Goal: Task Accomplishment & Management: Manage account settings

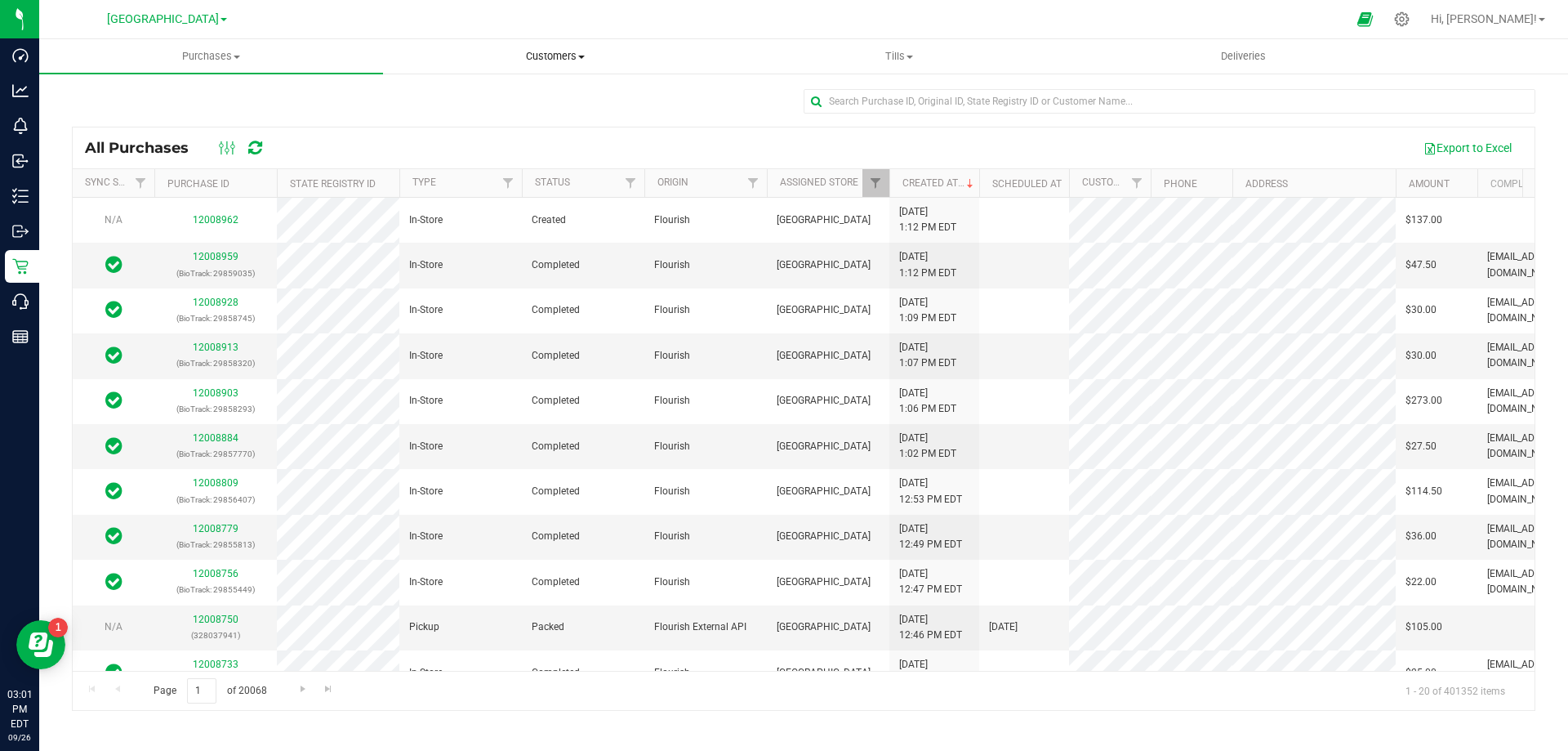
click at [588, 52] on span "Customers" at bounding box center [554, 57] width 342 height 15
click at [459, 93] on span "All customers" at bounding box center [441, 98] width 118 height 14
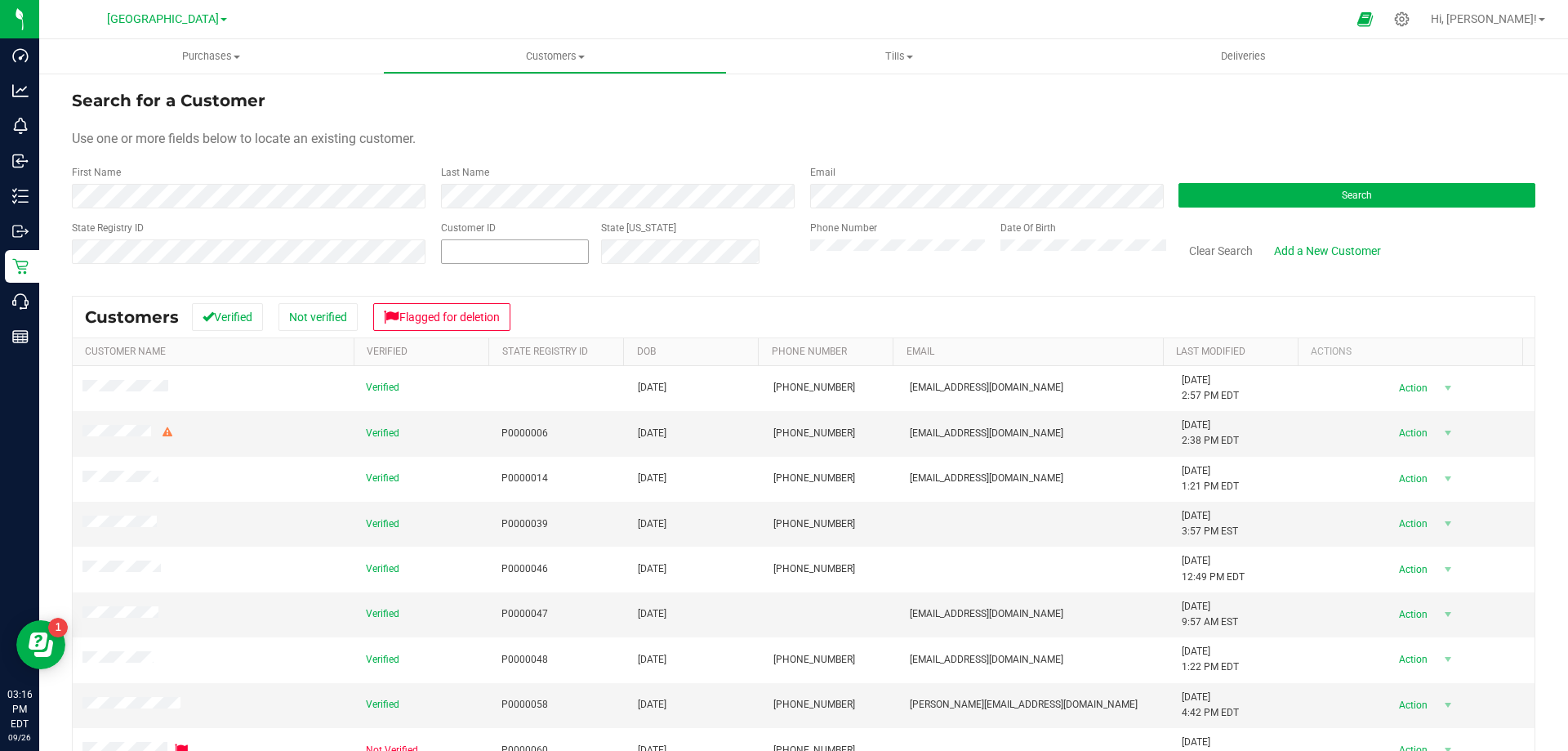
click at [467, 256] on span at bounding box center [515, 251] width 148 height 24
paste input "339820"
type input "339820"
click at [1276, 192] on button "Search" at bounding box center [1357, 195] width 357 height 24
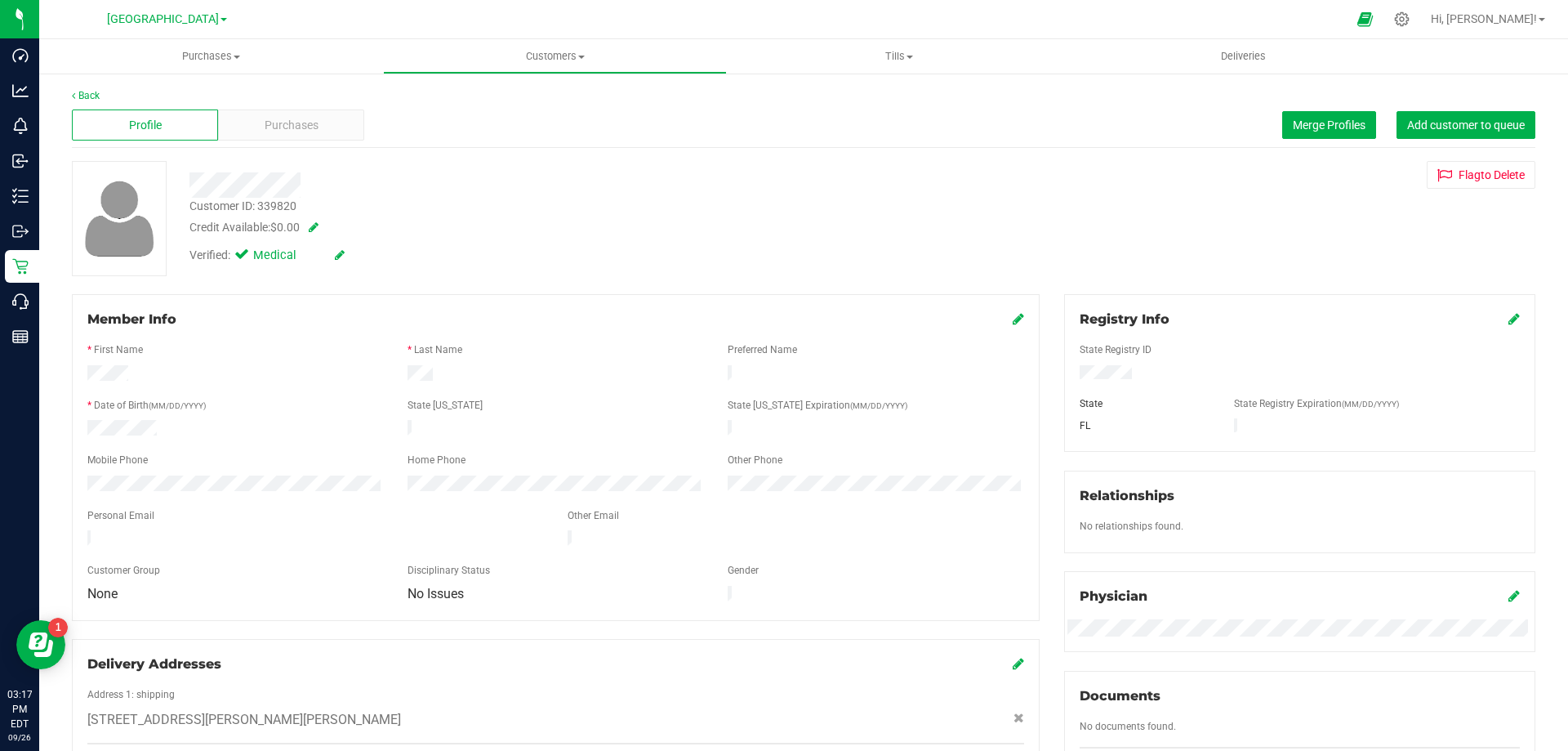
click at [318, 228] on span at bounding box center [310, 227] width 17 height 11
click at [318, 229] on span "$0.00 0" at bounding box center [333, 231] width 121 height 24
click at [314, 231] on input "0" at bounding box center [334, 231] width 120 height 23
type input "117"
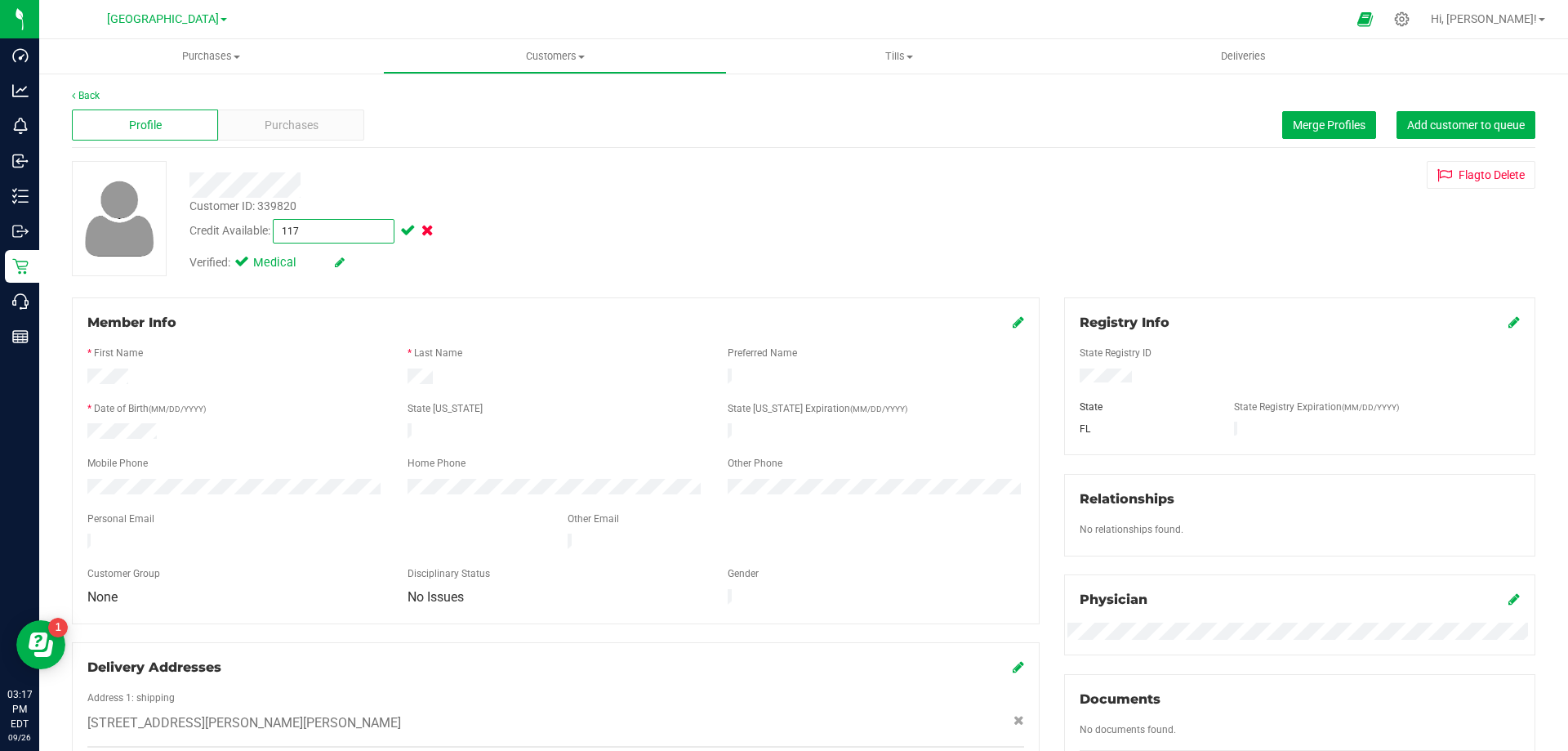
type input "$117.00"
click at [410, 236] on span at bounding box center [406, 230] width 19 height 11
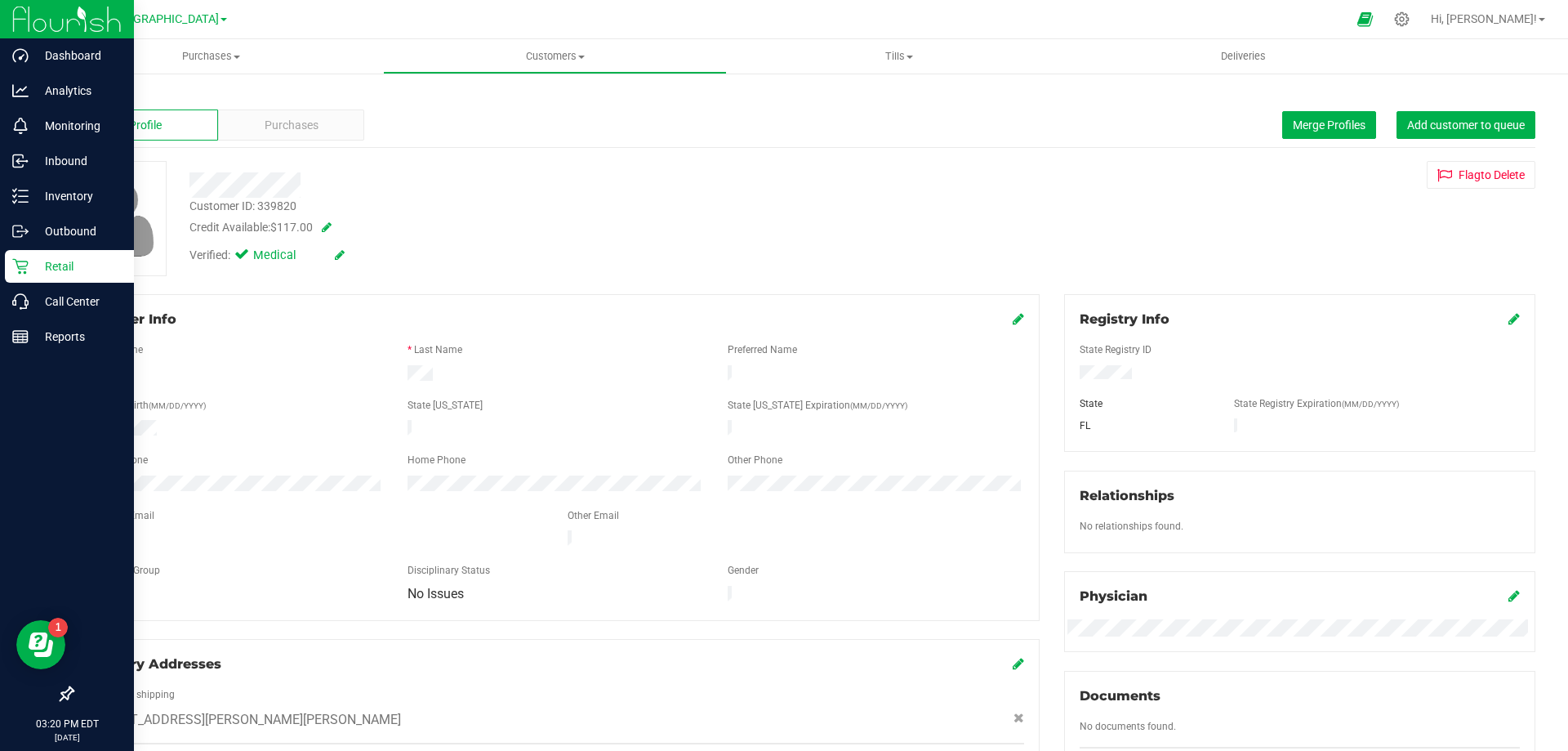
click at [22, 17] on img at bounding box center [67, 19] width 109 height 38
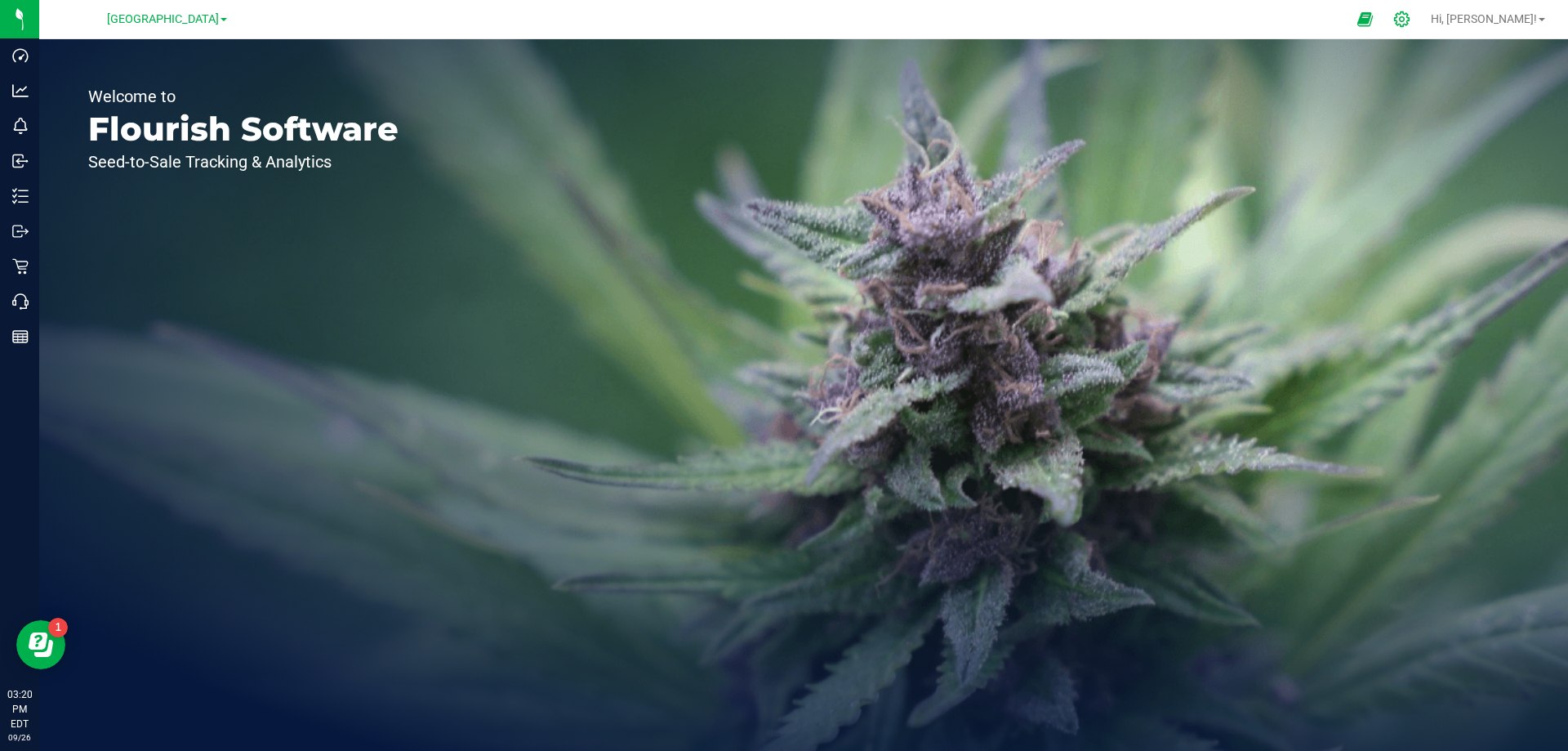
click at [1410, 18] on icon at bounding box center [1402, 19] width 18 height 18
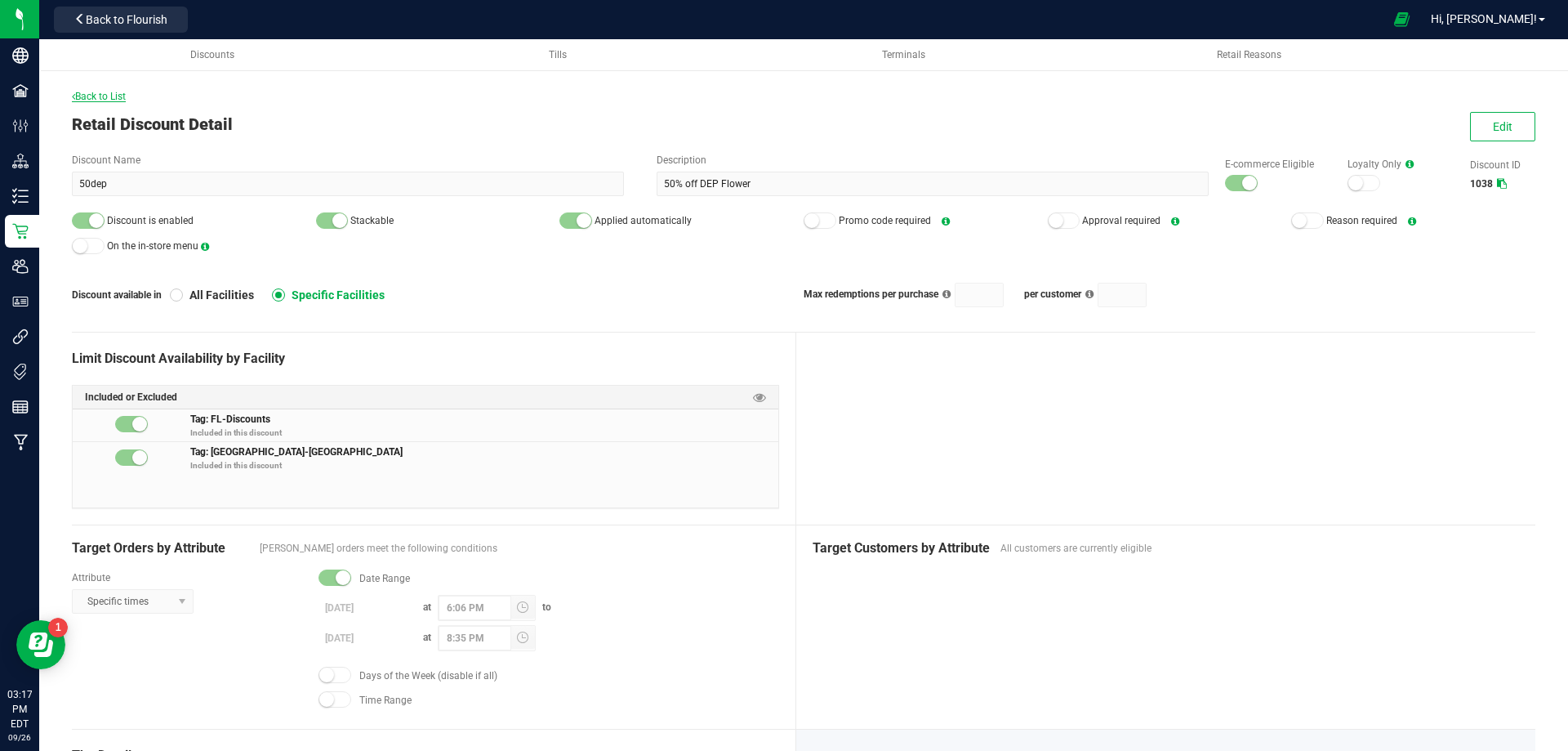
click at [108, 93] on span "Back to List" at bounding box center [99, 96] width 54 height 11
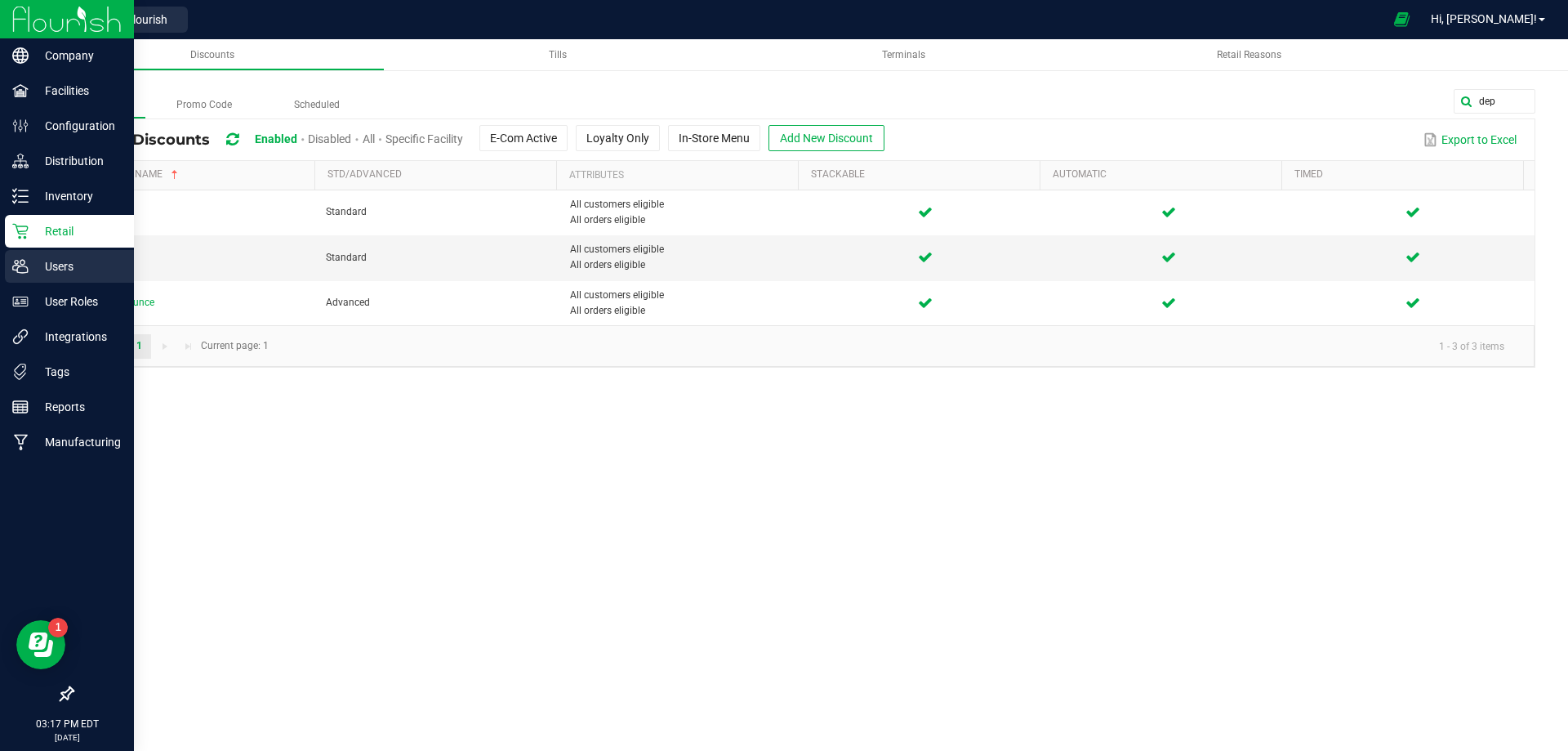
click at [33, 266] on p "Users" at bounding box center [78, 266] width 98 height 19
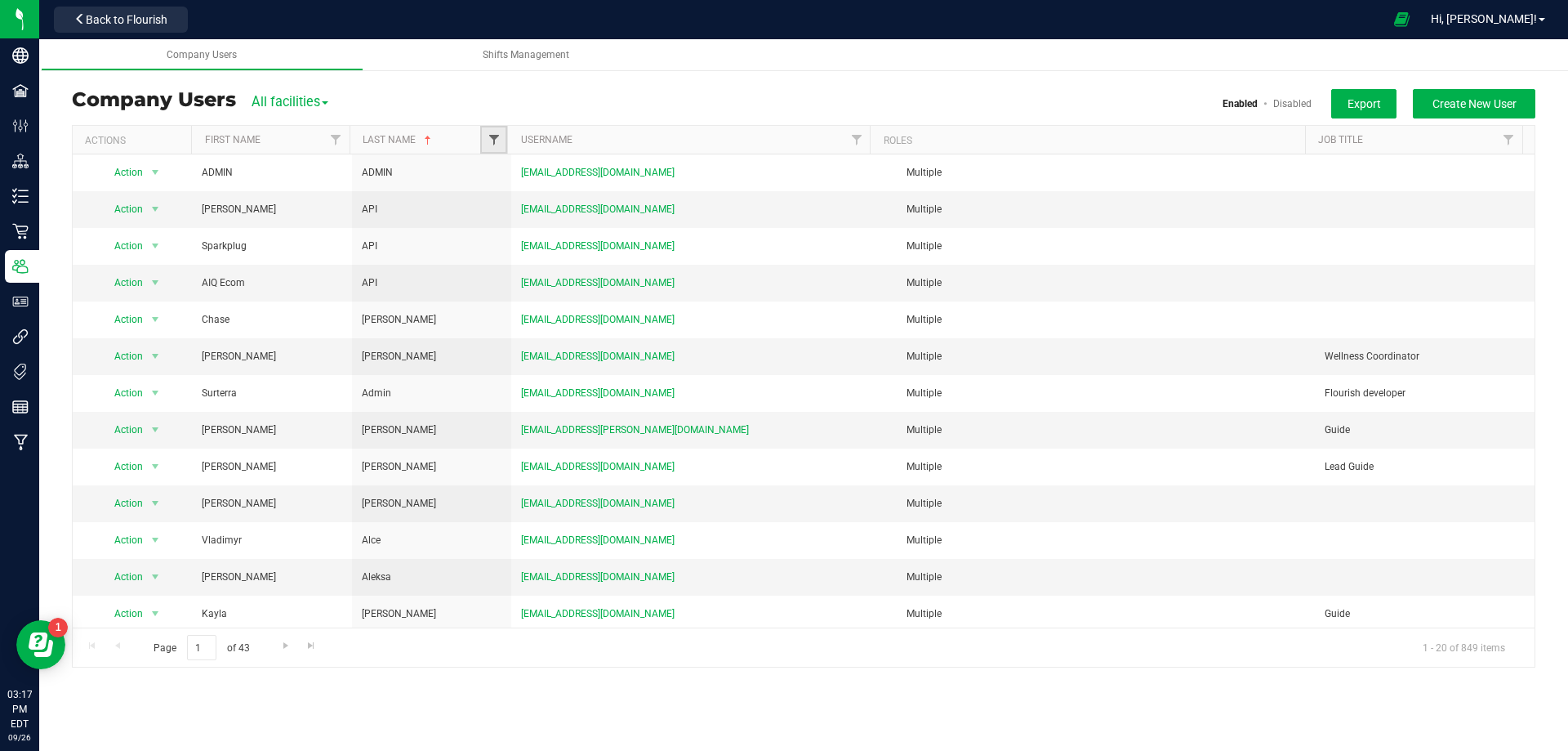
click at [497, 140] on span "Filter" at bounding box center [494, 140] width 13 height 13
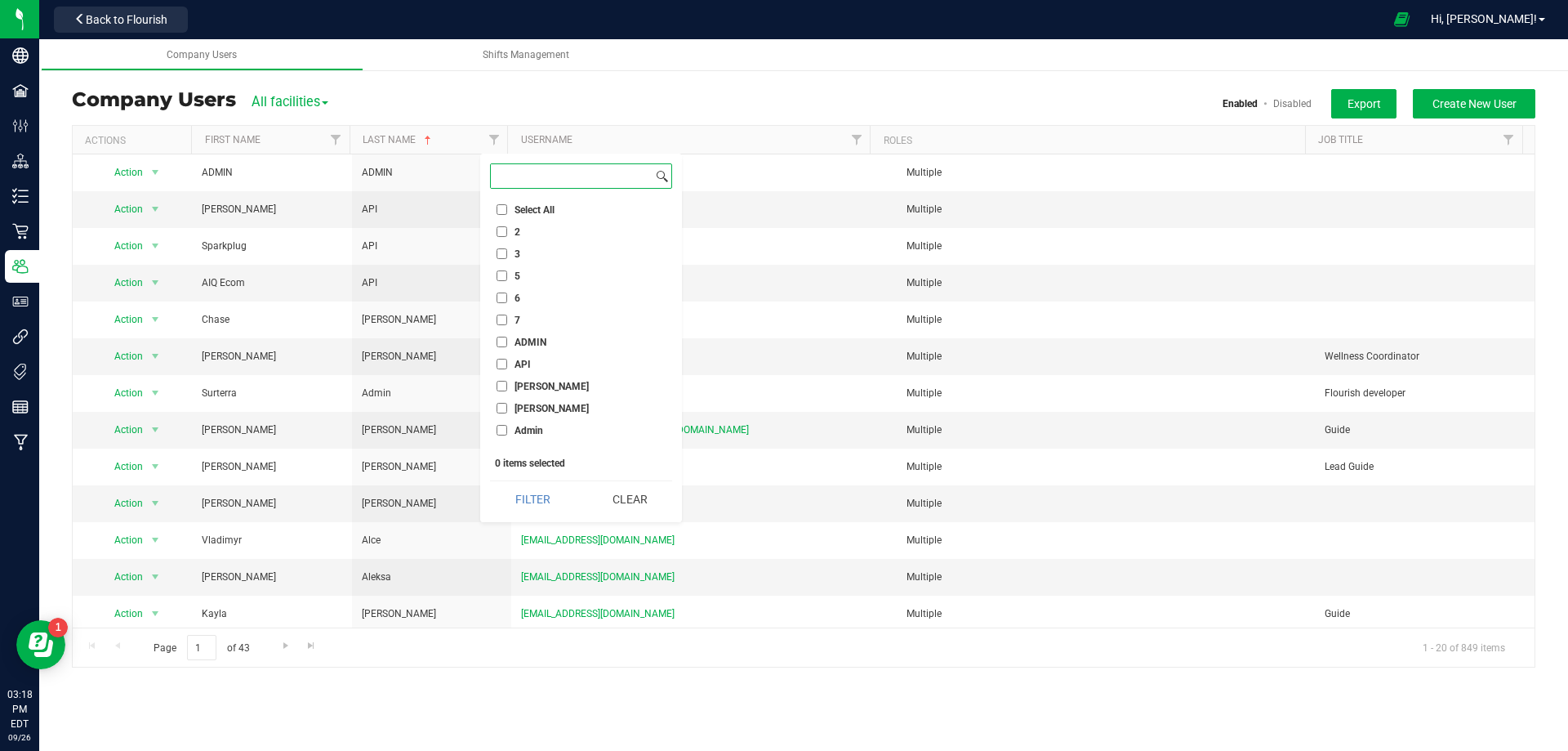
paste input "[PERSON_NAME]"
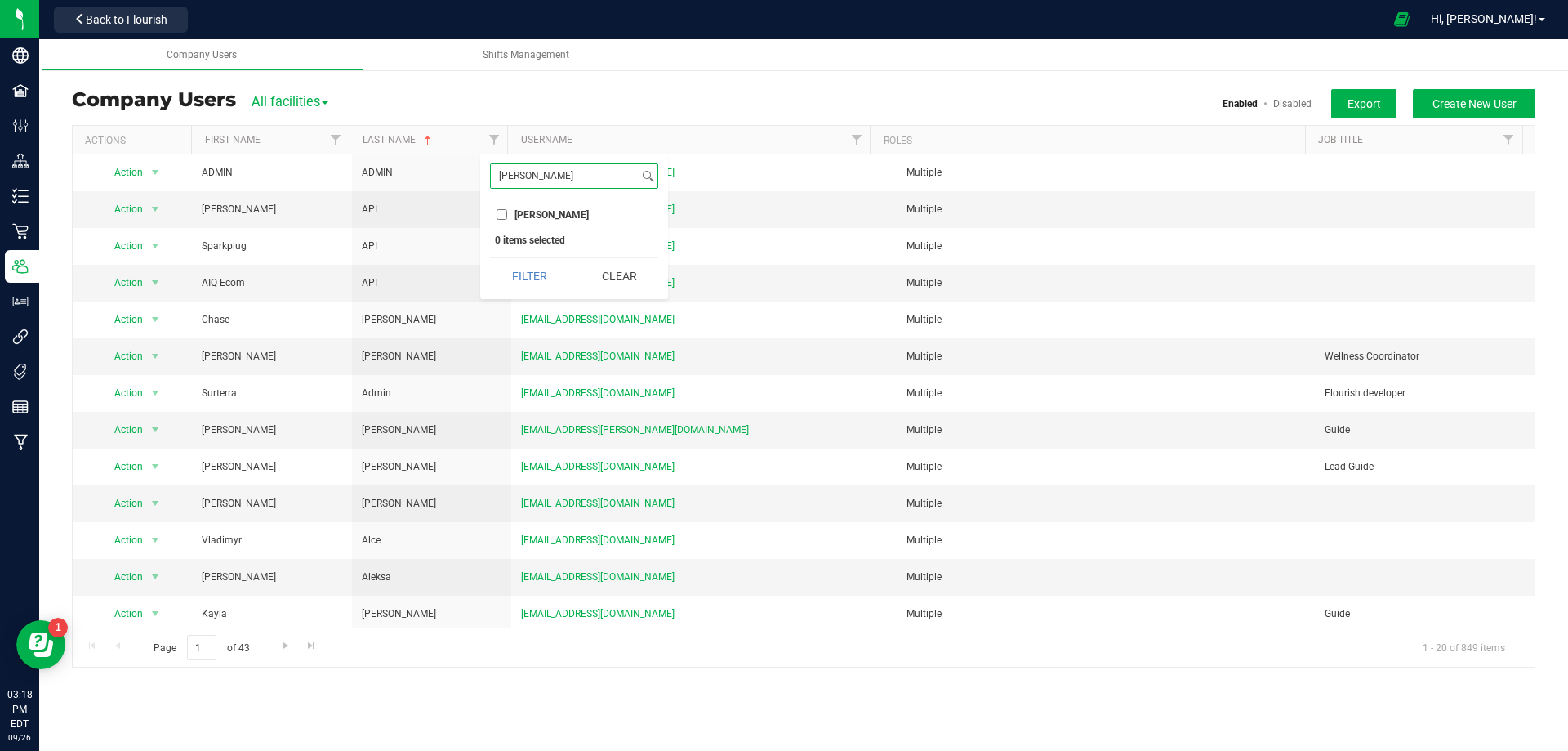
type input "[PERSON_NAME]"
click at [502, 214] on input "[PERSON_NAME]" at bounding box center [501, 214] width 10 height 10
checkbox input "true"
click at [531, 261] on button "Filter" at bounding box center [529, 276] width 79 height 36
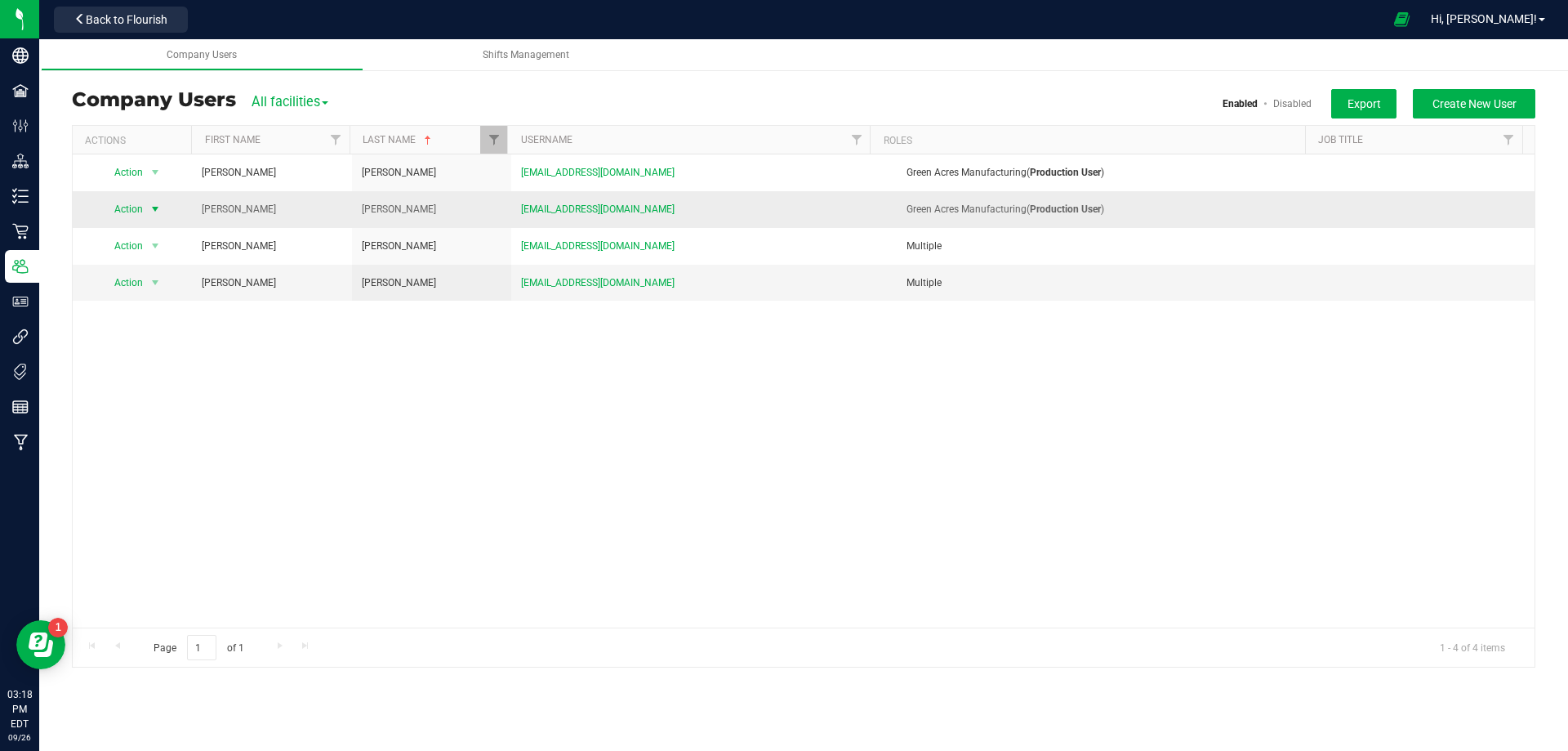
click at [155, 203] on span "select" at bounding box center [155, 210] width 13 height 13
click at [145, 317] on li "View user detail" at bounding box center [145, 310] width 89 height 24
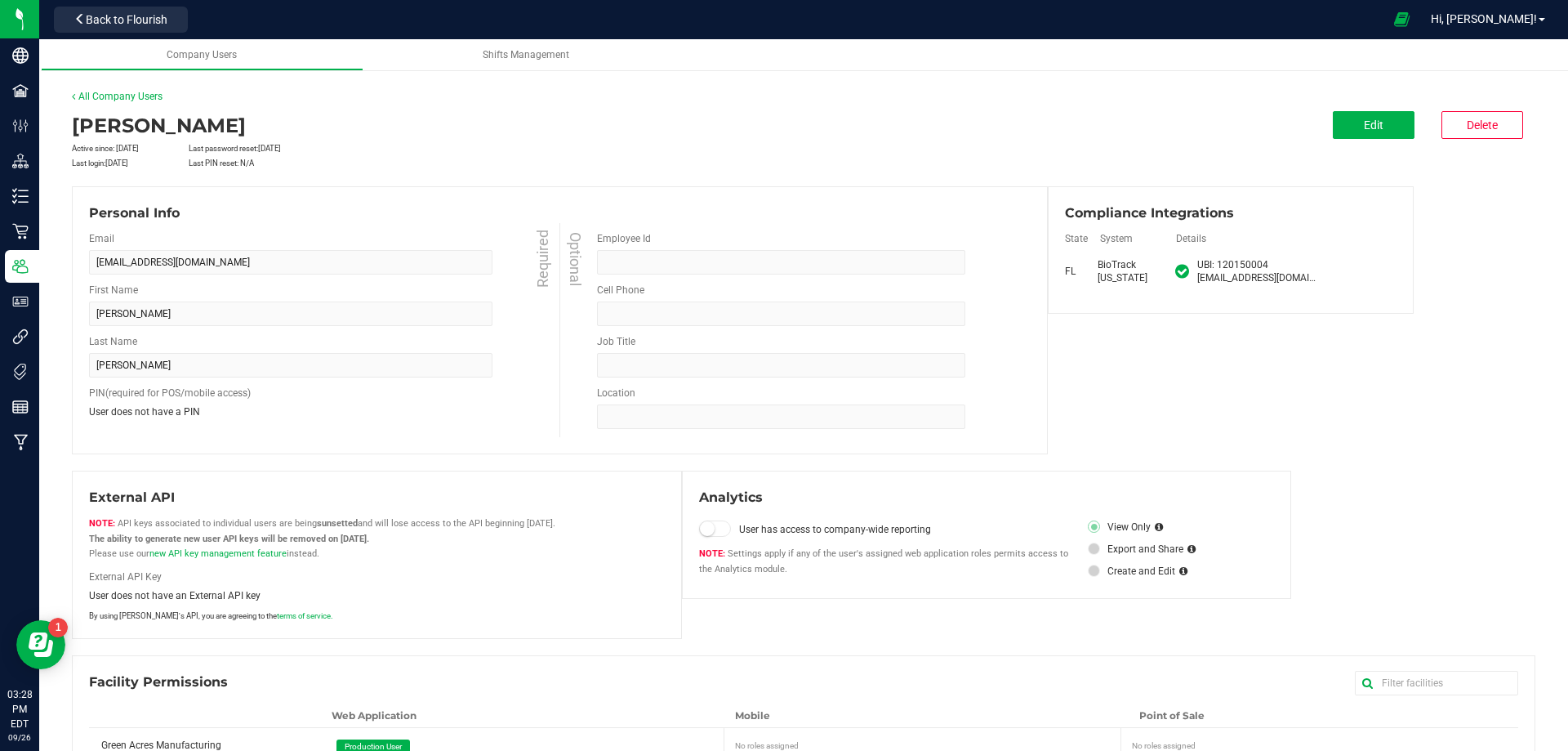
scroll to position [47, 0]
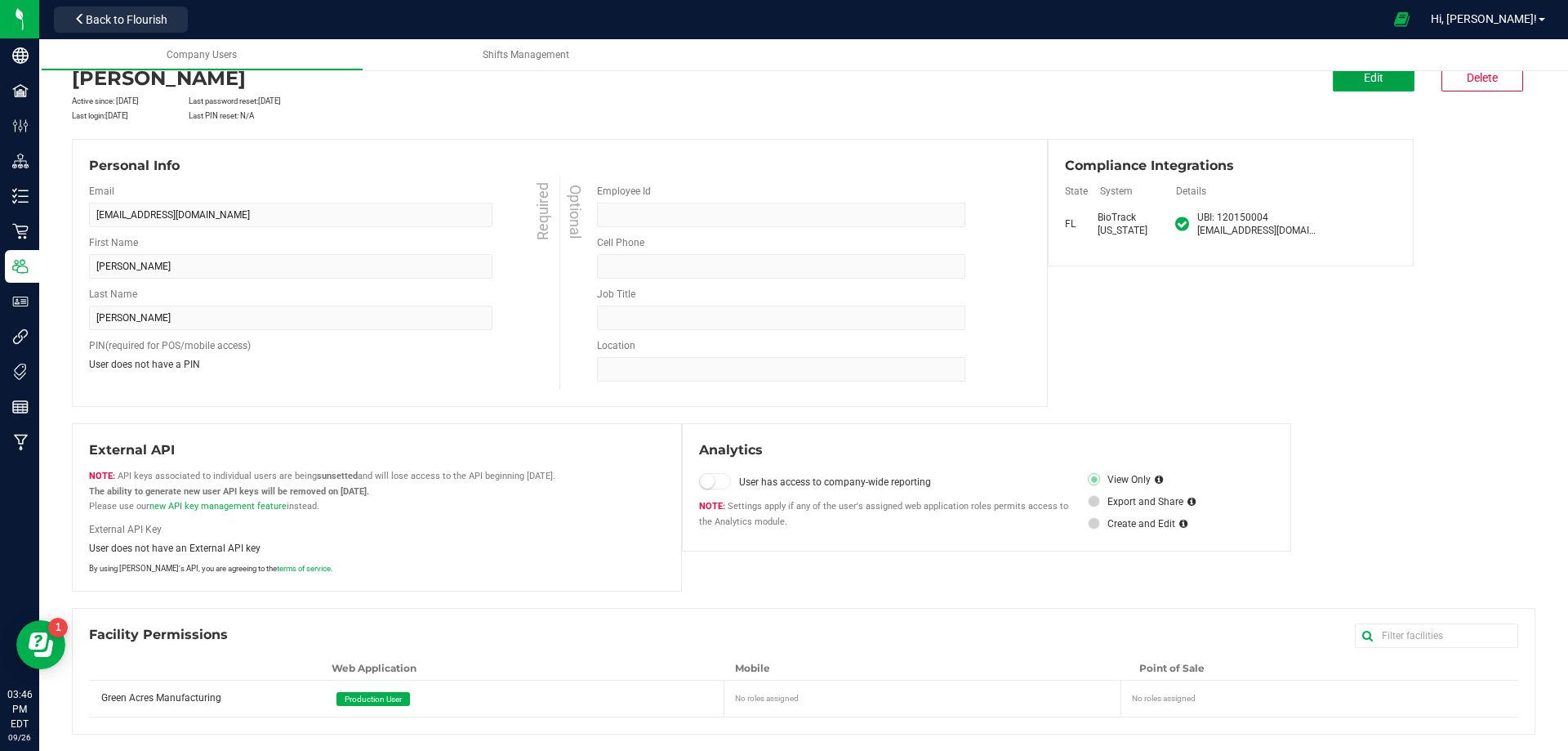
click at [1342, 76] on button "Edit" at bounding box center [1373, 78] width 82 height 28
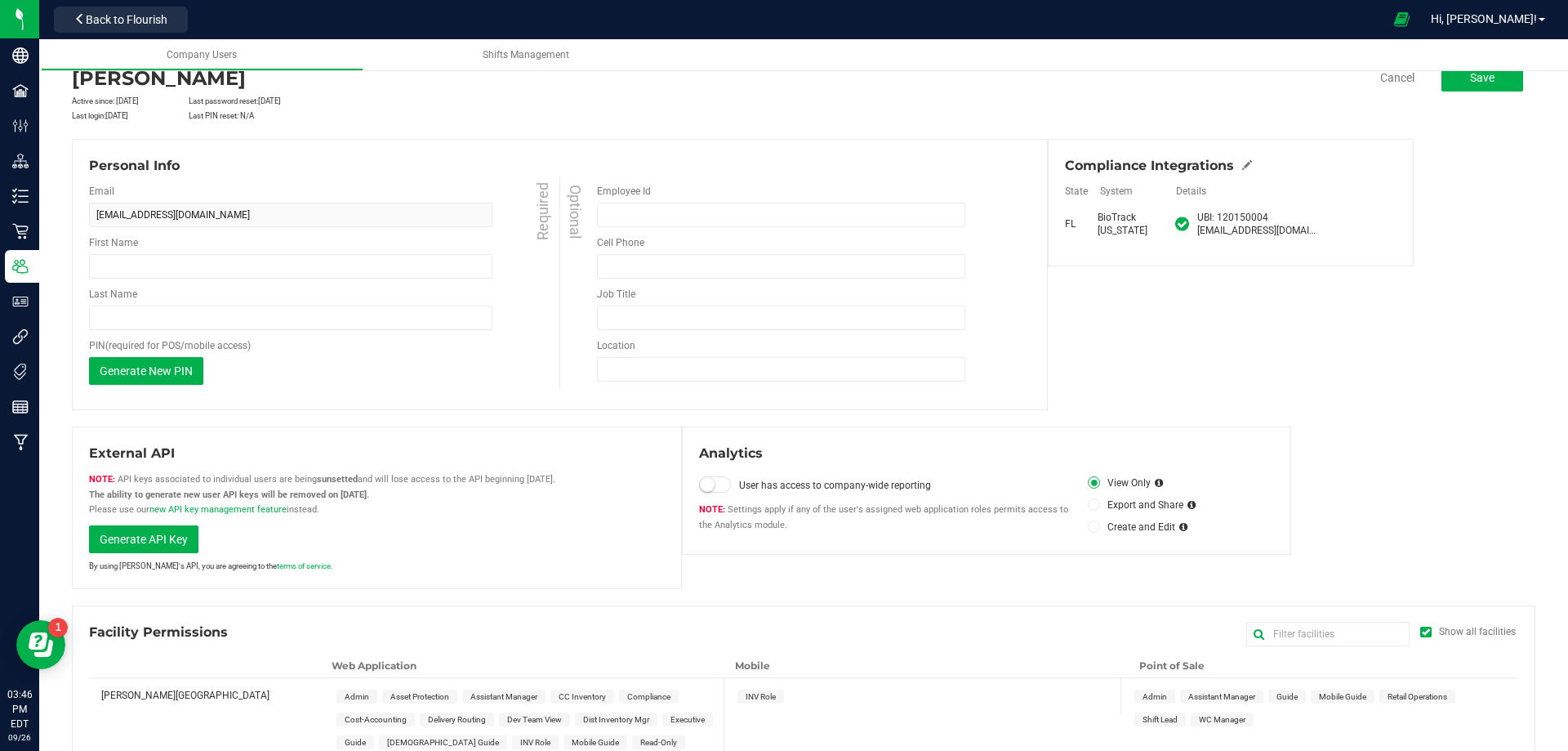
type input "[PERSON_NAME]"
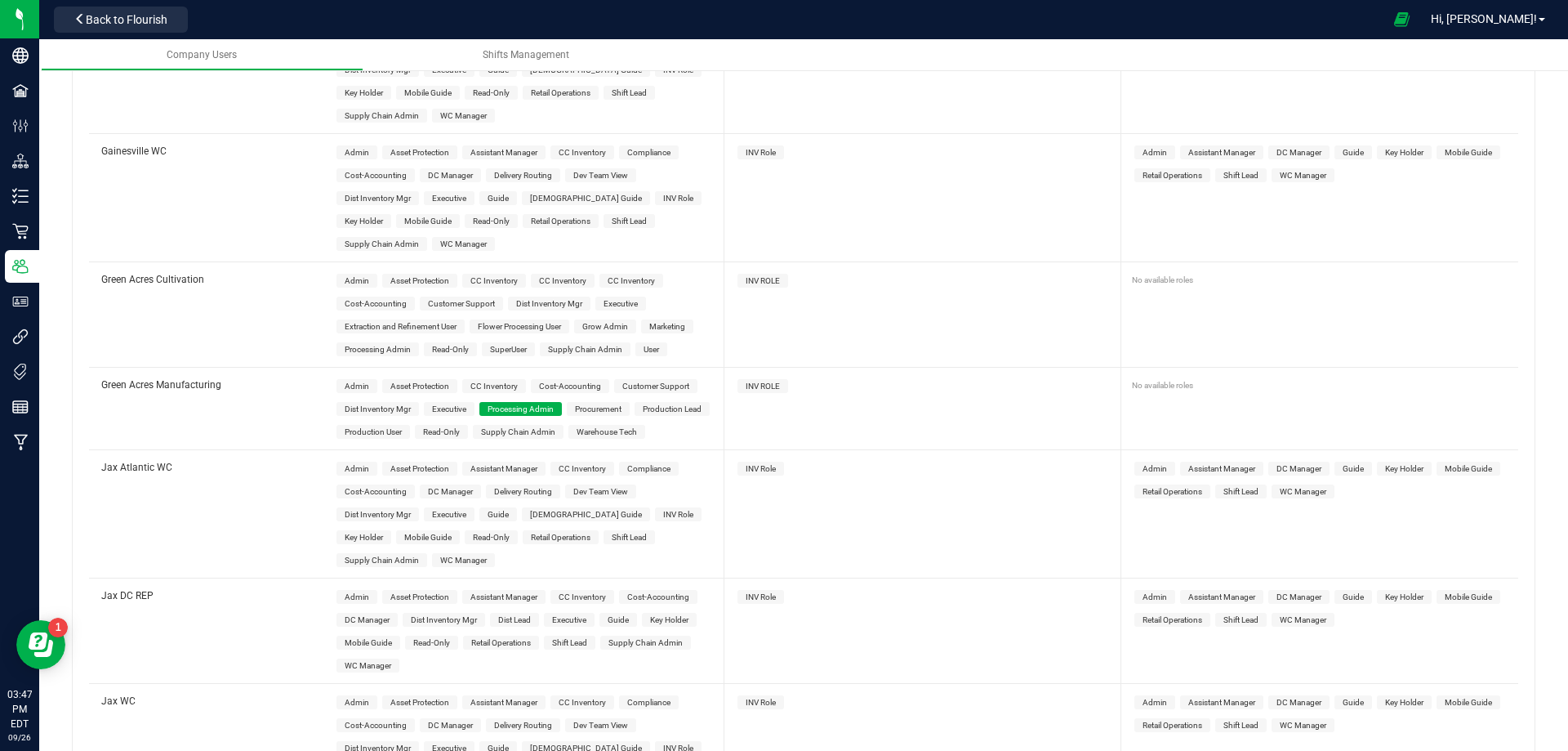
scroll to position [2248, 0]
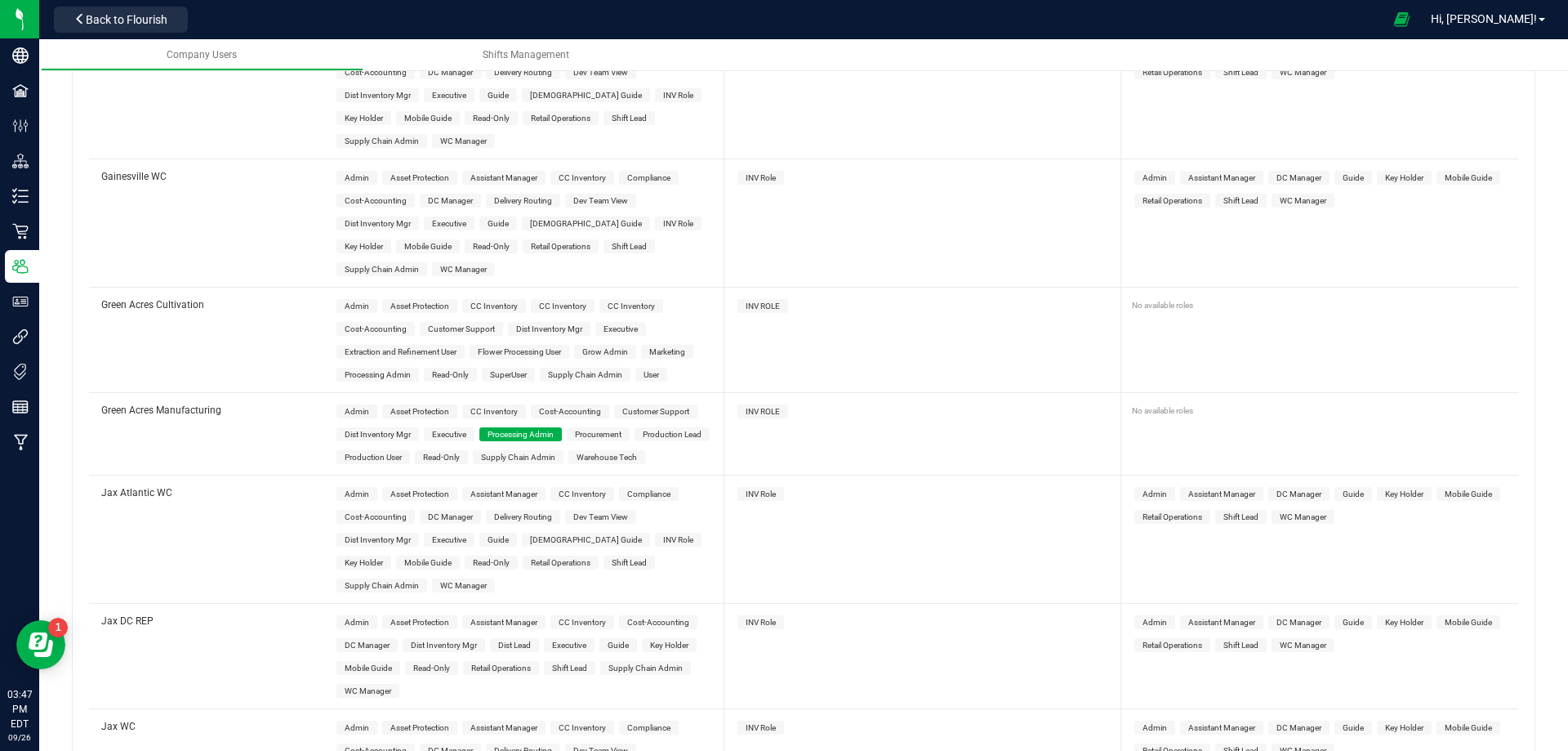
click at [649, 430] on span "Production Lead" at bounding box center [672, 435] width 58 height 9
click at [669, 430] on span "Production Lead" at bounding box center [672, 435] width 58 height 9
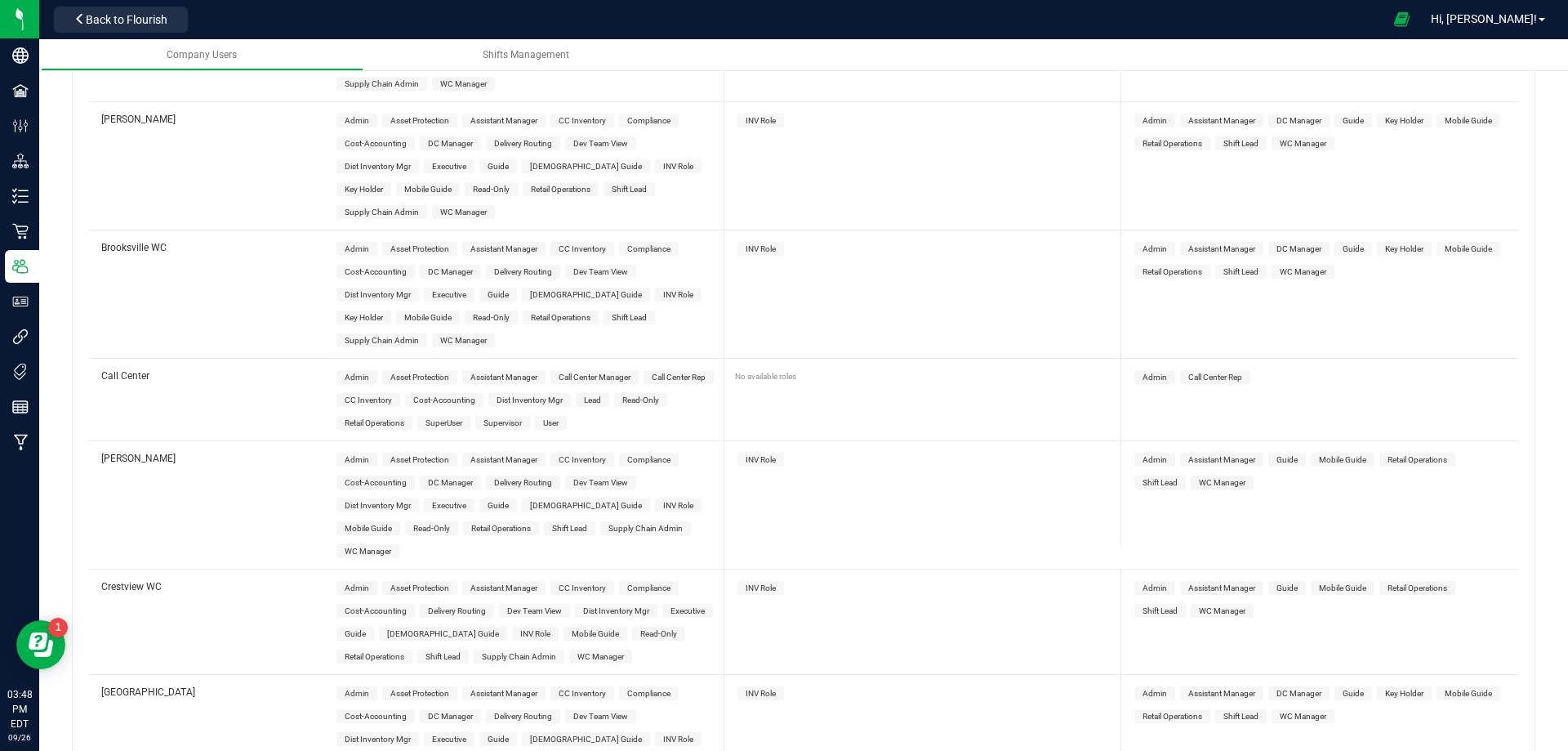
scroll to position [859, 0]
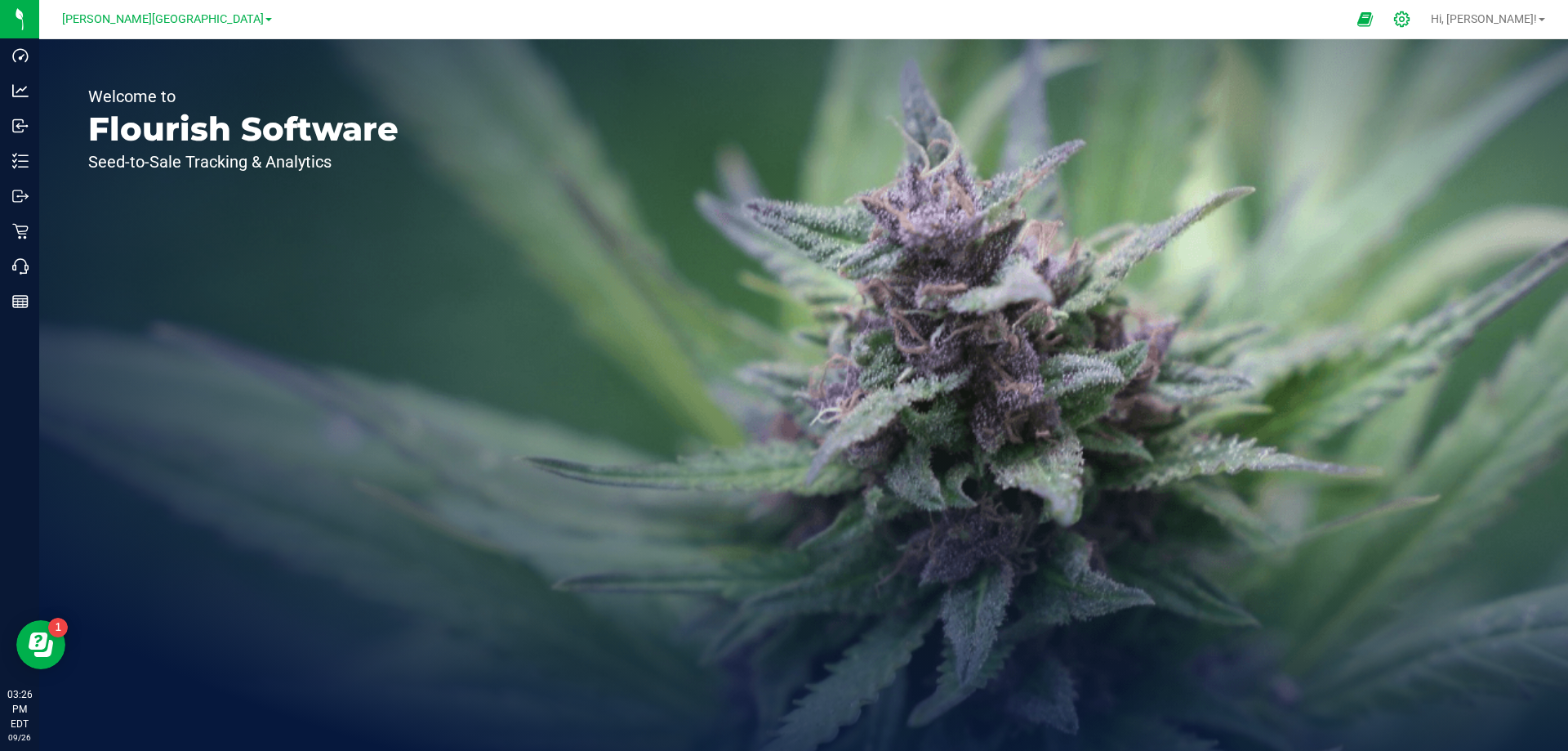
click at [1410, 16] on icon at bounding box center [1402, 19] width 18 height 18
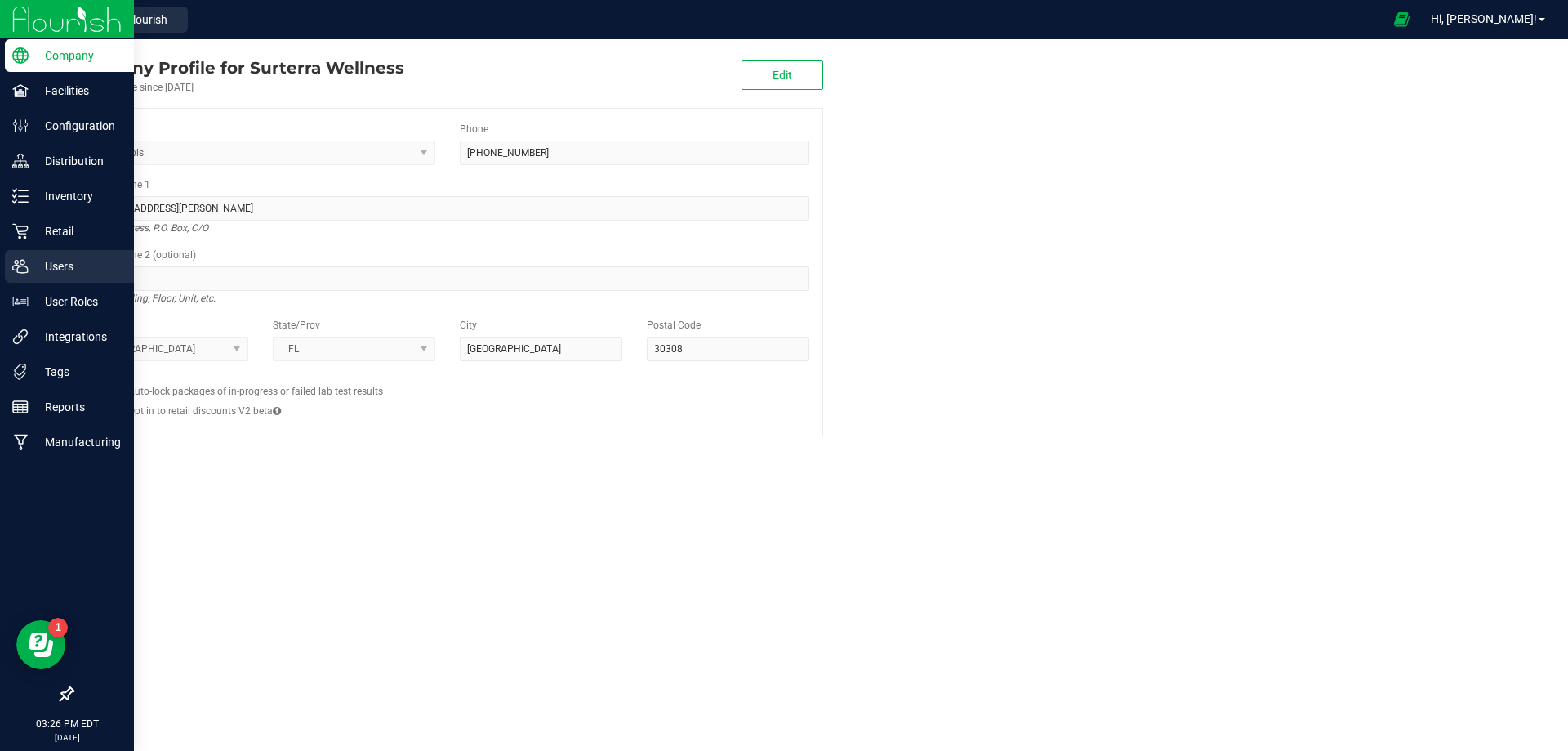
click at [57, 263] on p "Users" at bounding box center [78, 266] width 98 height 19
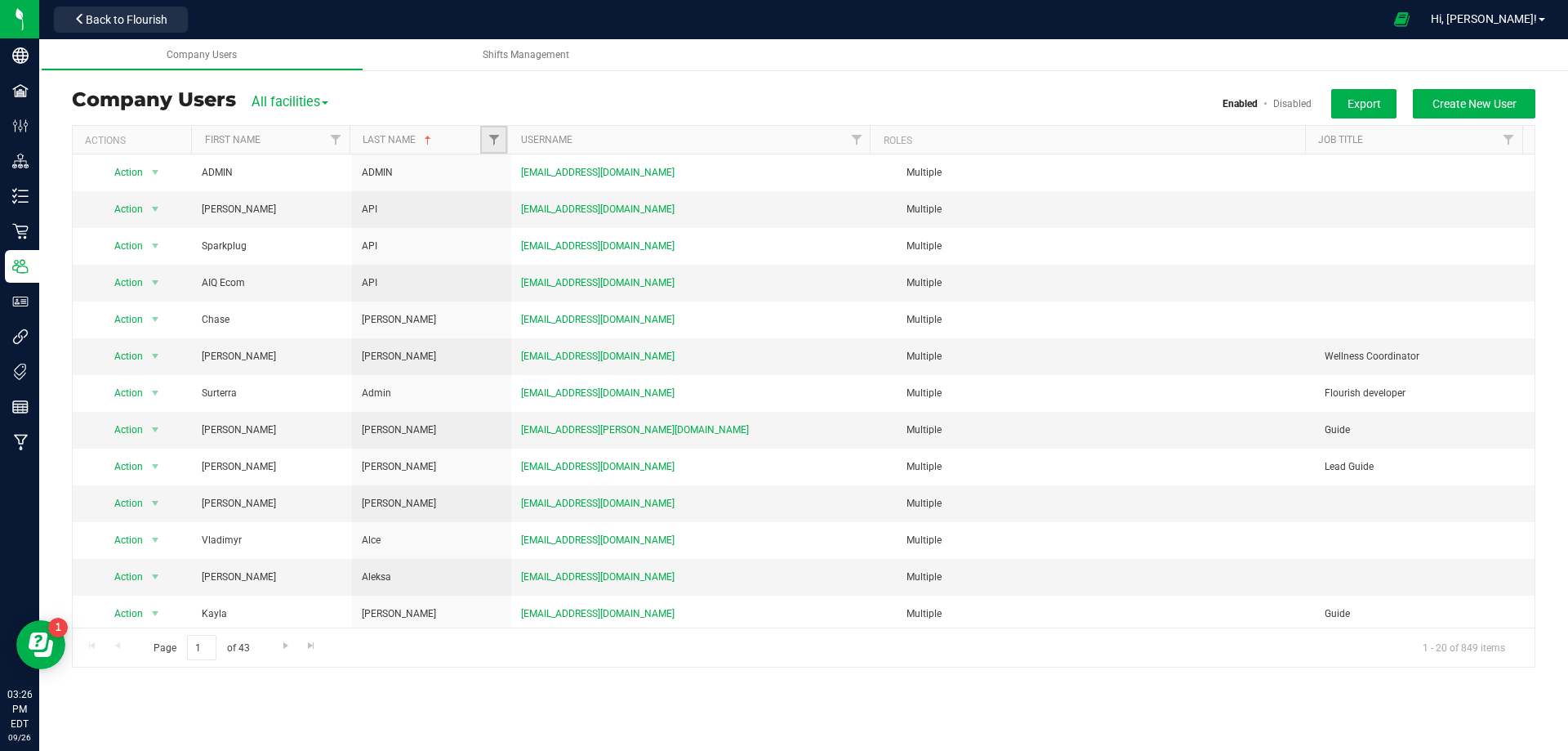
click at [492, 129] on link "Filter" at bounding box center [493, 140] width 27 height 28
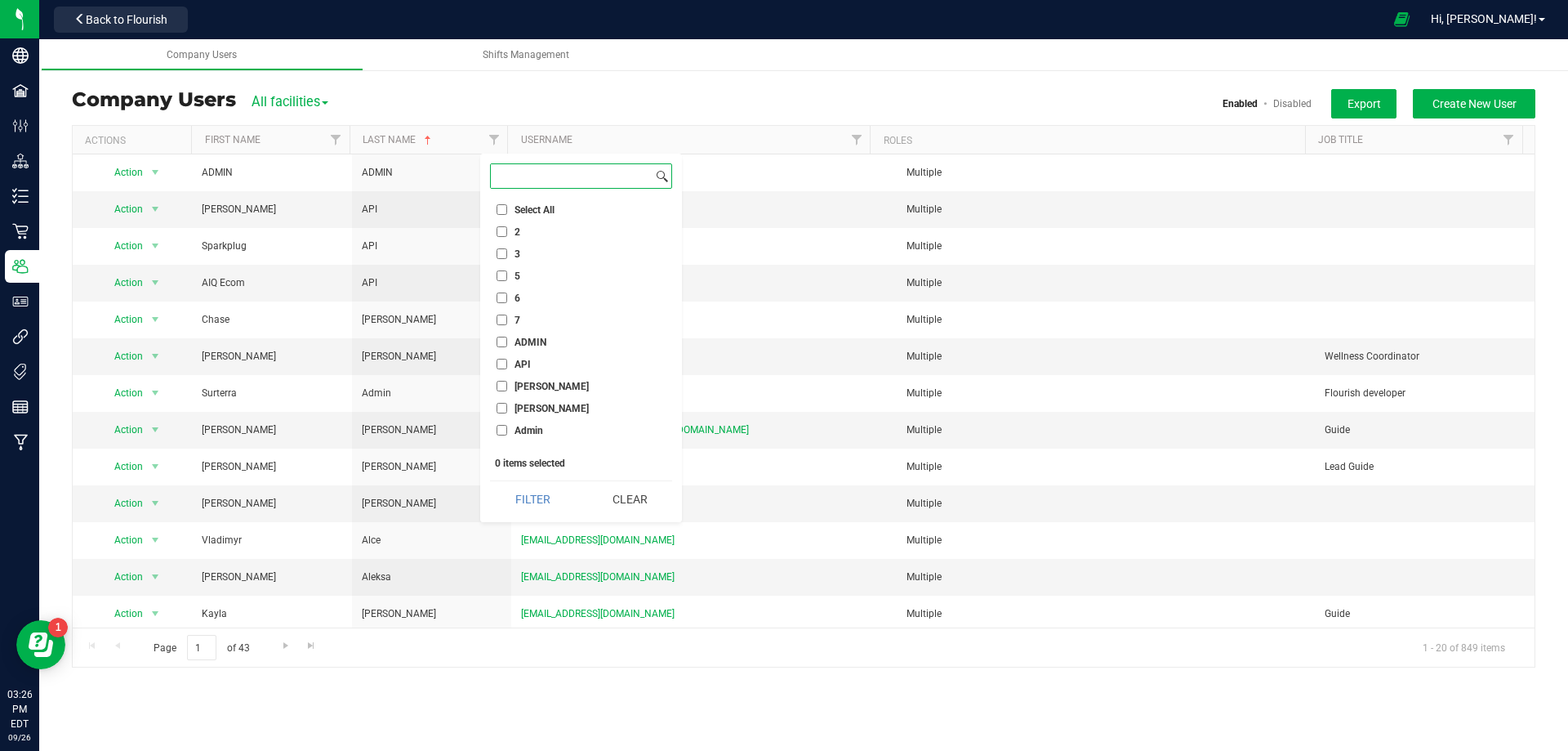
paste input "Dushanek"
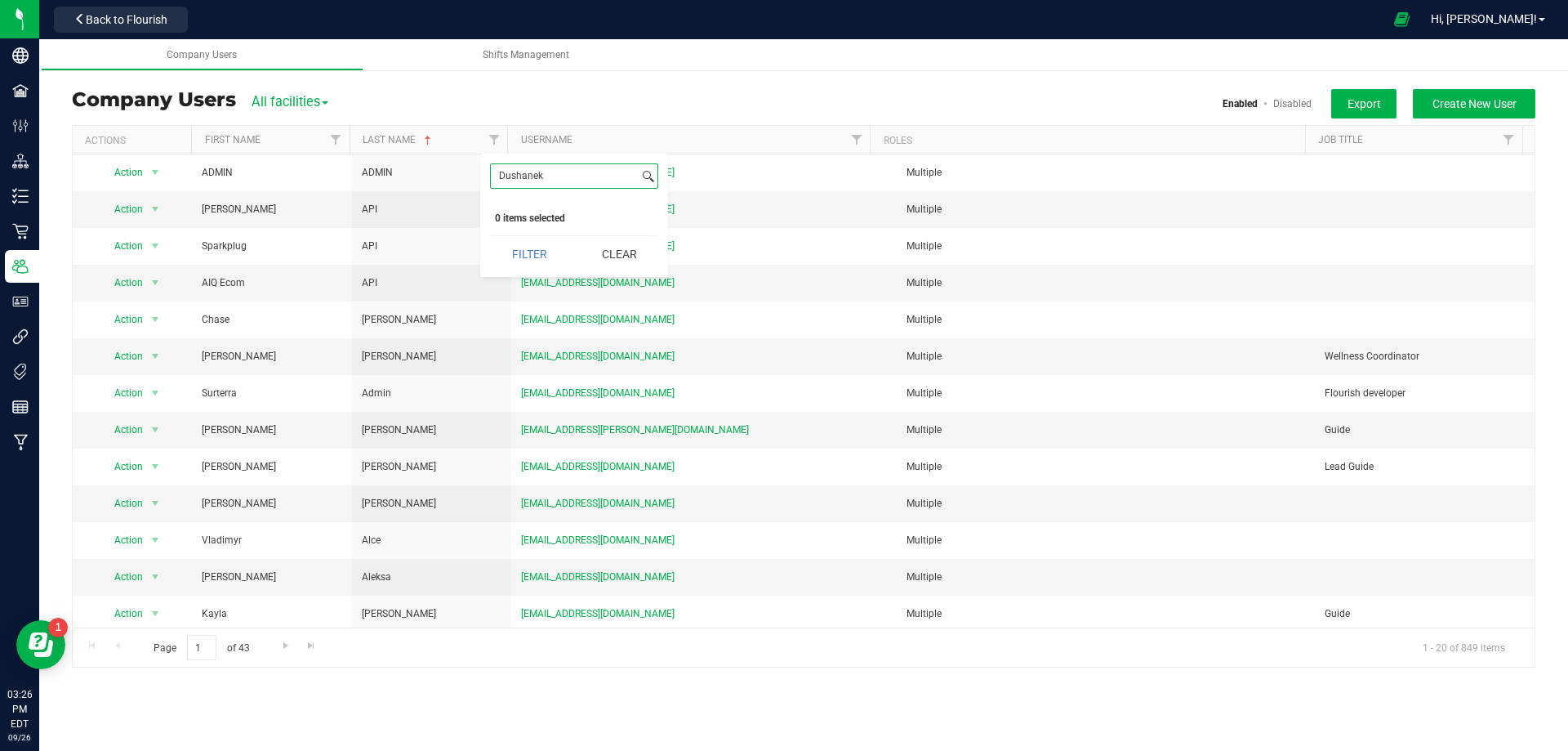
click at [503, 172] on input "Dushanek" at bounding box center [565, 176] width 148 height 24
click at [555, 175] on input "Dushanek" at bounding box center [565, 176] width 148 height 24
click at [554, 175] on input "Dushanek" at bounding box center [565, 176] width 148 height 24
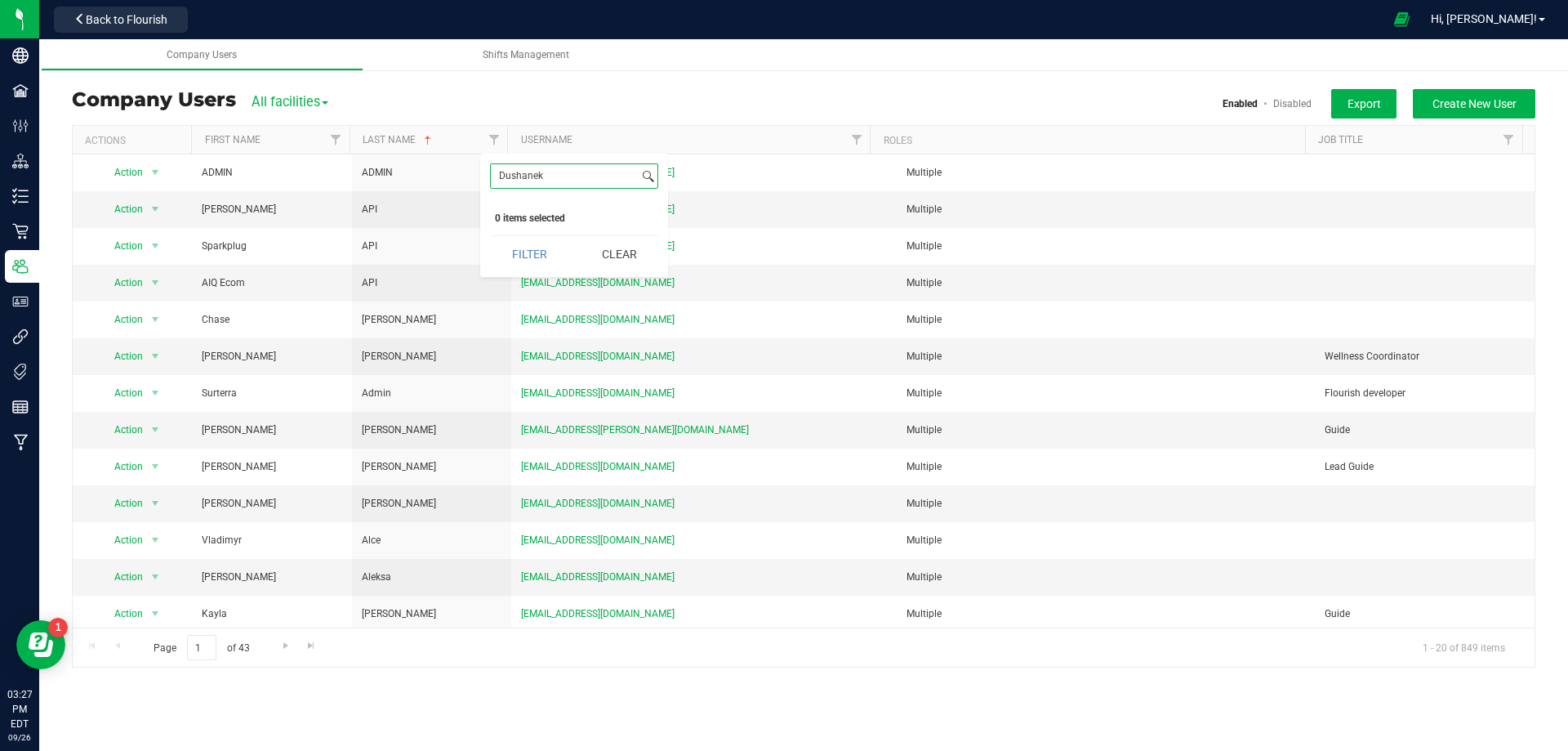
click at [554, 175] on input "Dushanek" at bounding box center [565, 176] width 148 height 24
click at [557, 169] on input "Dushanek" at bounding box center [565, 176] width 148 height 24
type input "Dushanek"
click at [517, 256] on button "Filter" at bounding box center [529, 254] width 79 height 36
click at [490, 143] on span "Filter" at bounding box center [494, 140] width 13 height 13
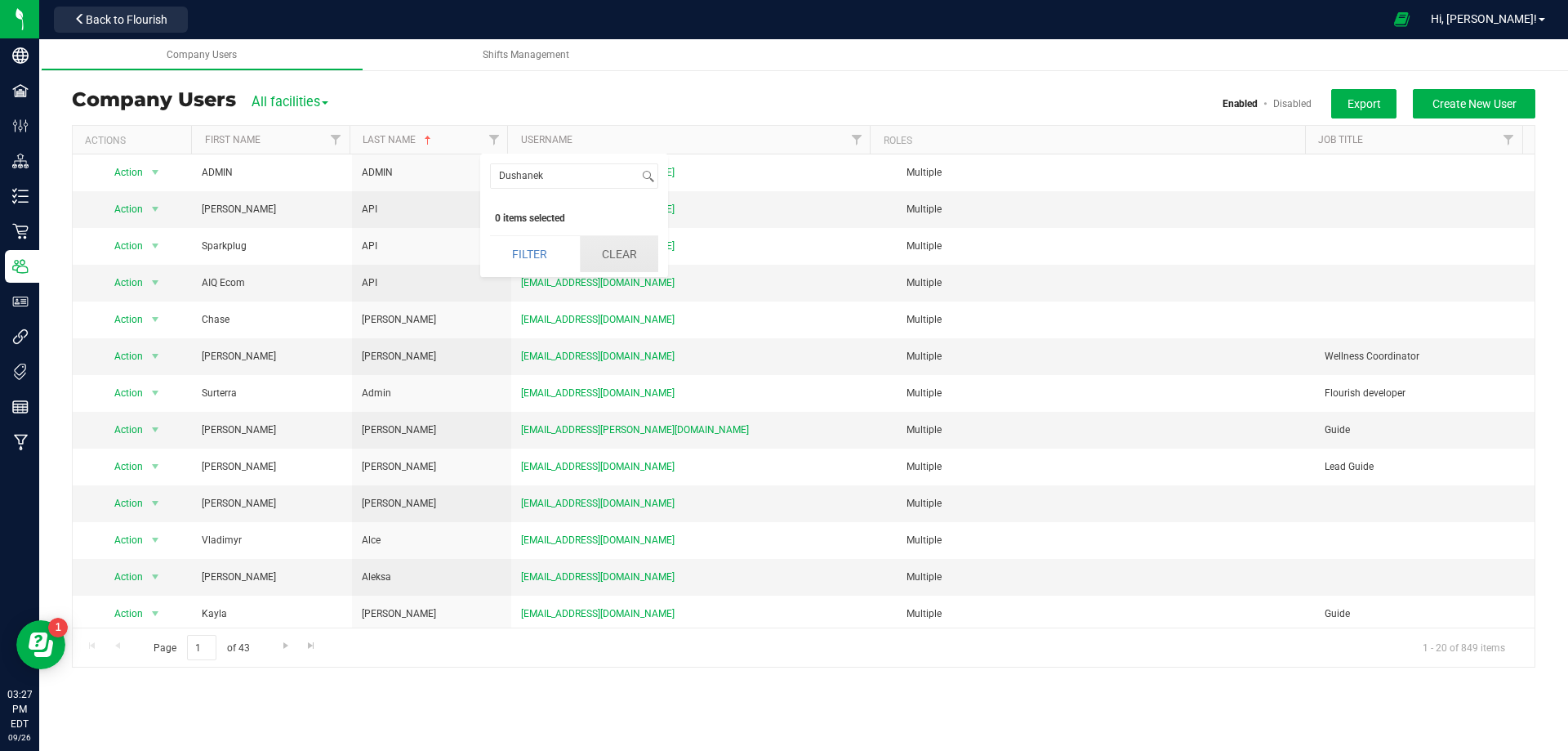
click at [611, 259] on button "Clear" at bounding box center [619, 254] width 79 height 36
click at [344, 134] on link "Filter" at bounding box center [335, 140] width 27 height 28
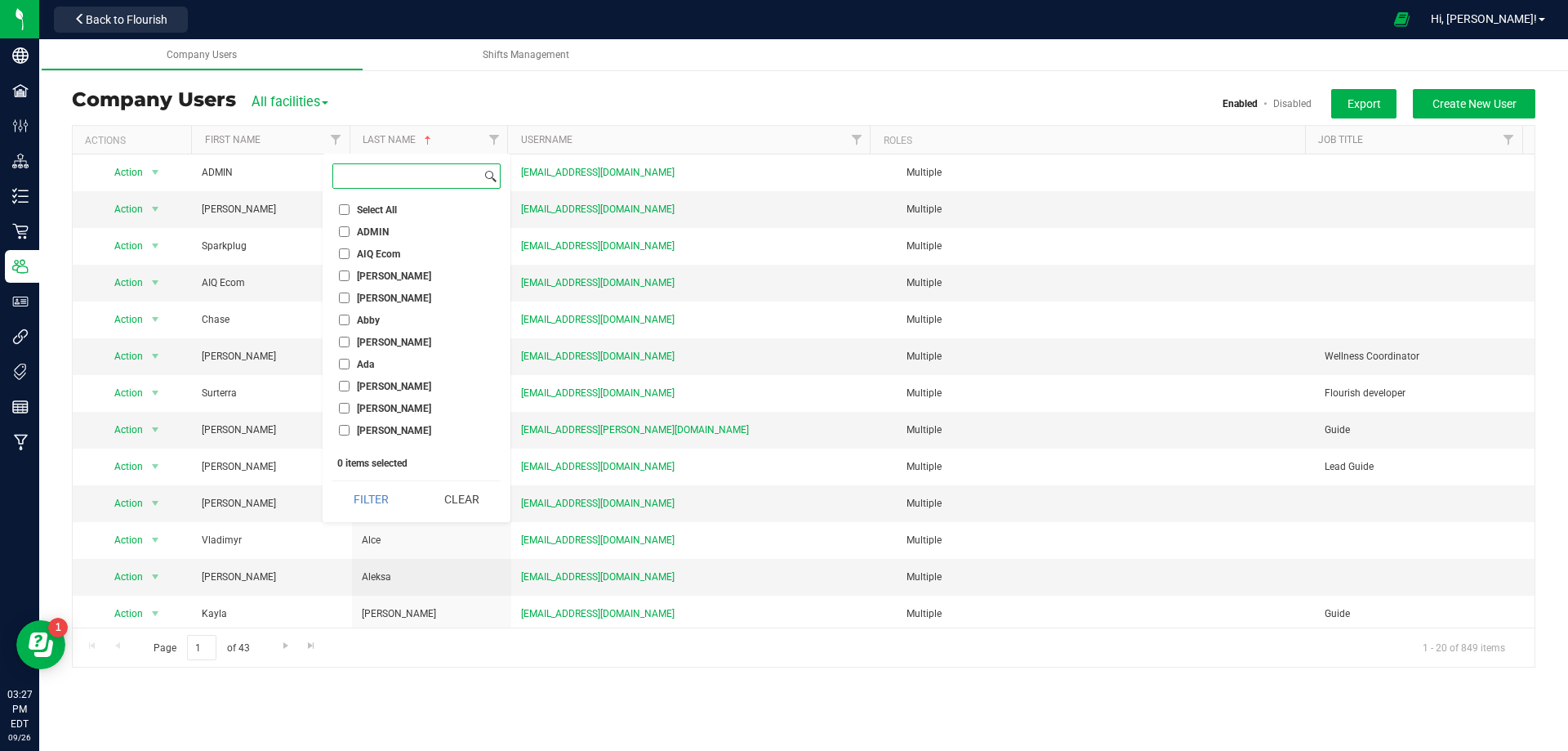
paste input "Quinn"
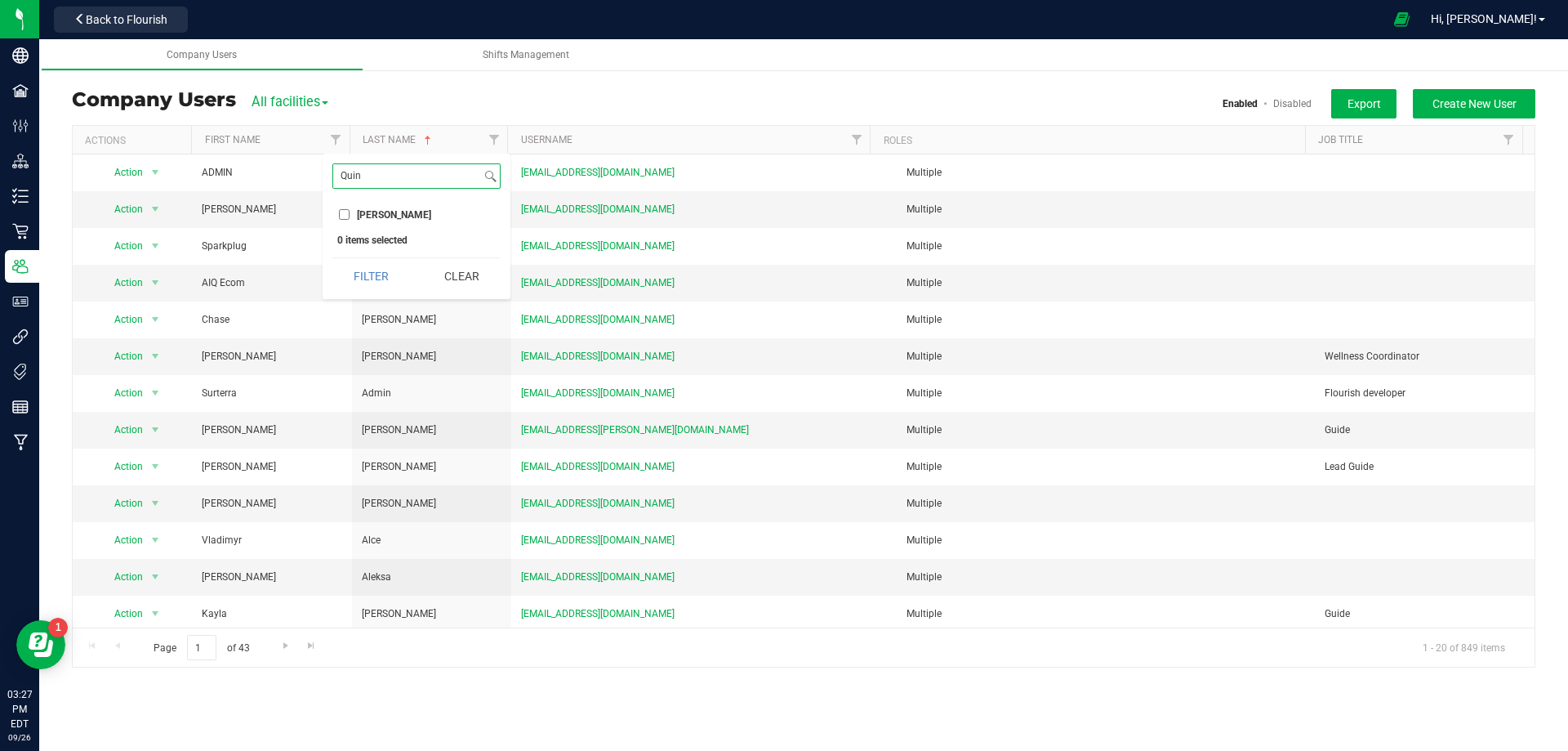
type input "Quin"
click at [341, 214] on input "Quintin" at bounding box center [344, 214] width 10 height 10
checkbox input "true"
click at [358, 256] on div "Quin Select All ADMIN AIQ Ecom Aaron Aarron Abby Abigail Ada Adam Adrian Adrian…" at bounding box center [416, 226] width 188 height 146
click at [360, 261] on button "Filter" at bounding box center [372, 276] width 79 height 36
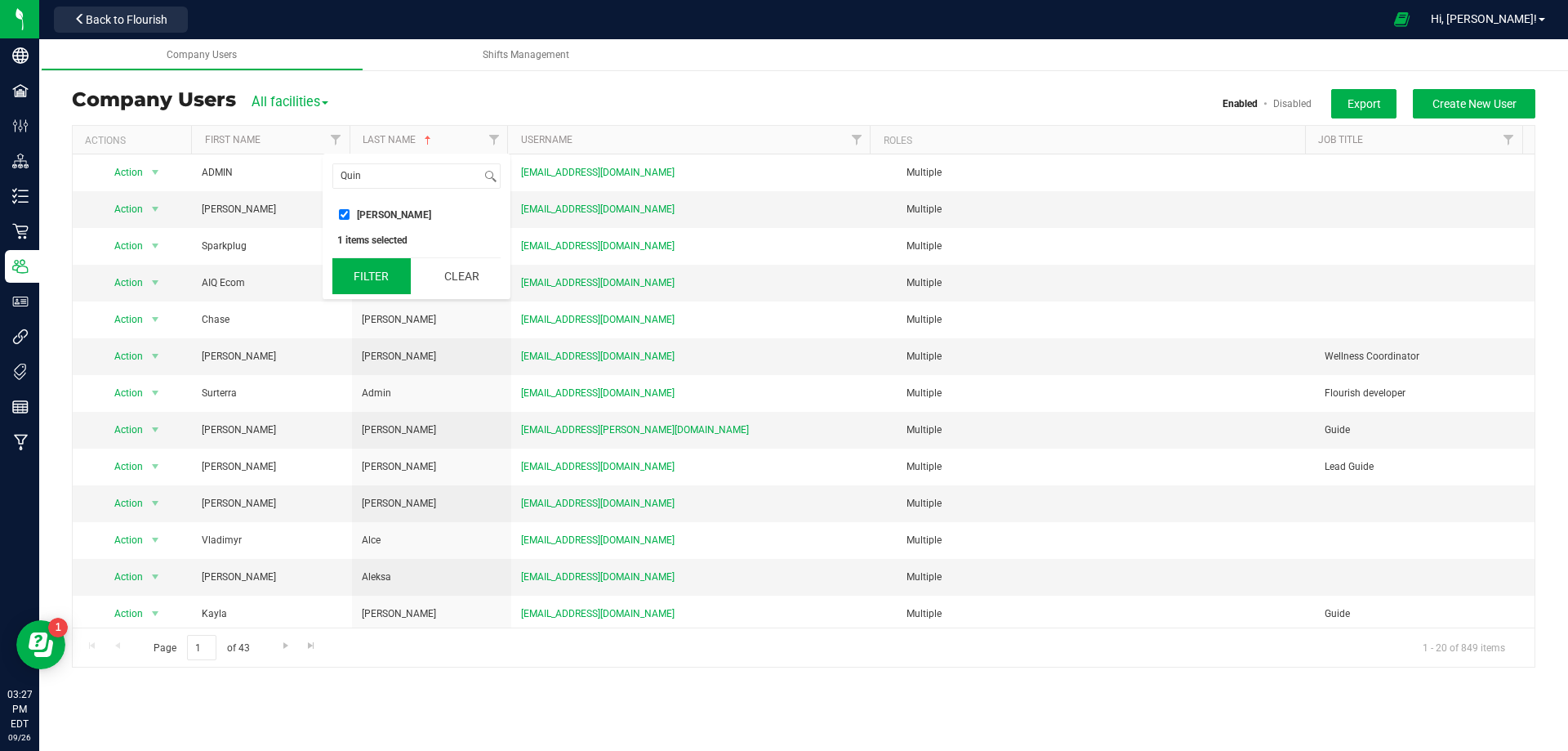
click at [360, 261] on button "Filter" at bounding box center [372, 276] width 79 height 36
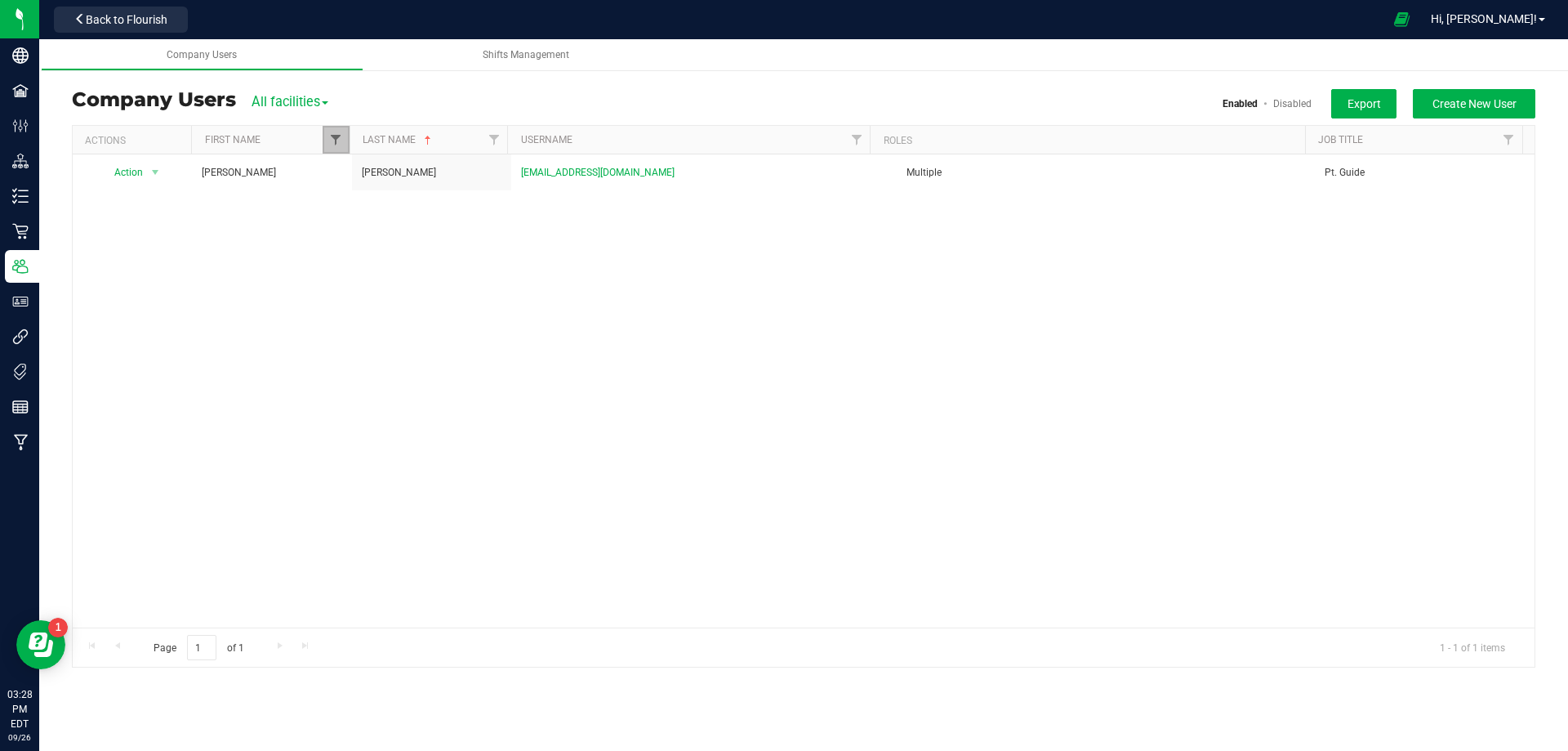
click at [329, 140] on span "Filter" at bounding box center [335, 140] width 13 height 13
click at [316, 146] on th "First Name" at bounding box center [270, 140] width 158 height 29
click at [419, 141] on th "Last Name" at bounding box center [428, 140] width 158 height 29
click at [333, 134] on span "Filter" at bounding box center [335, 140] width 13 height 13
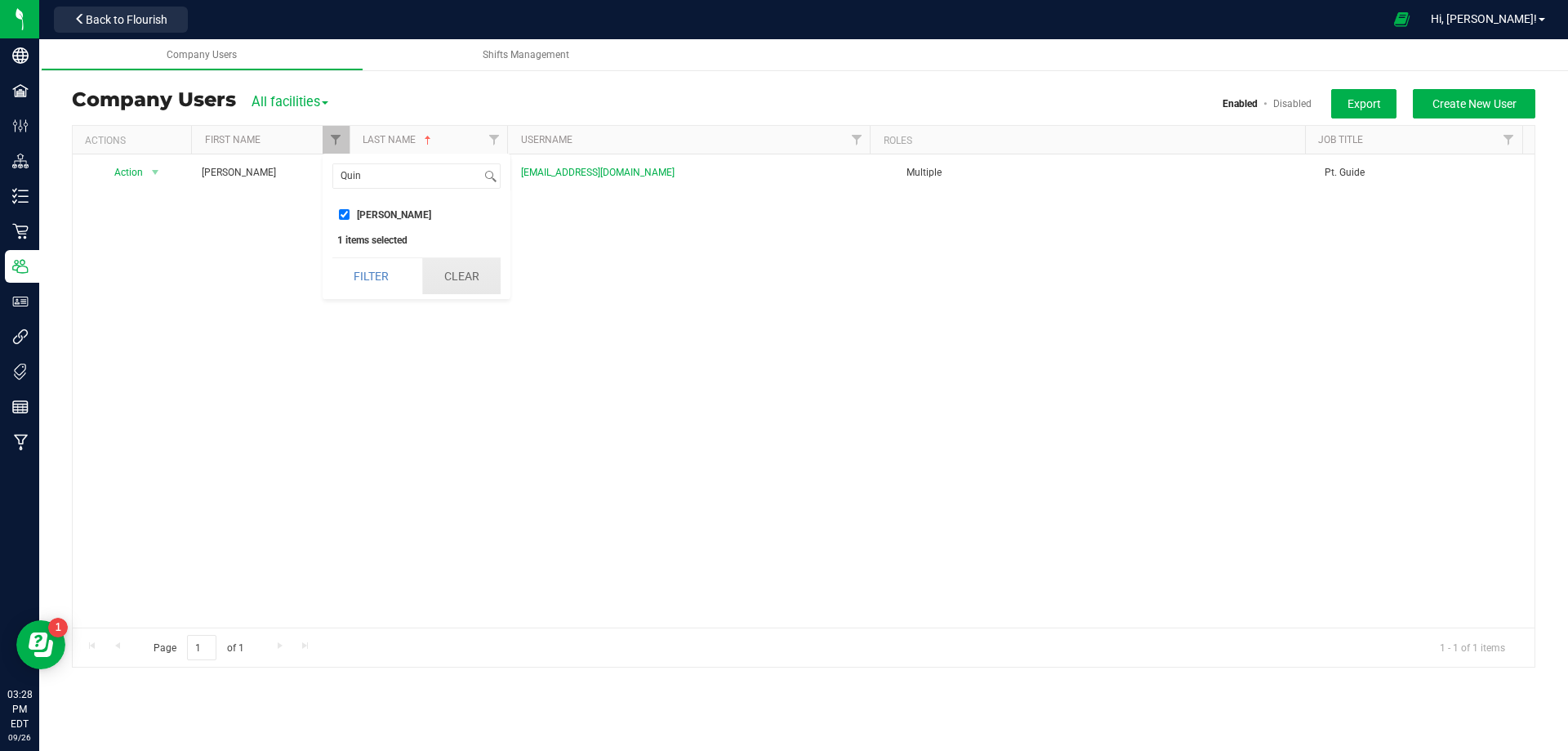
click at [454, 274] on button "Clear" at bounding box center [462, 276] width 79 height 36
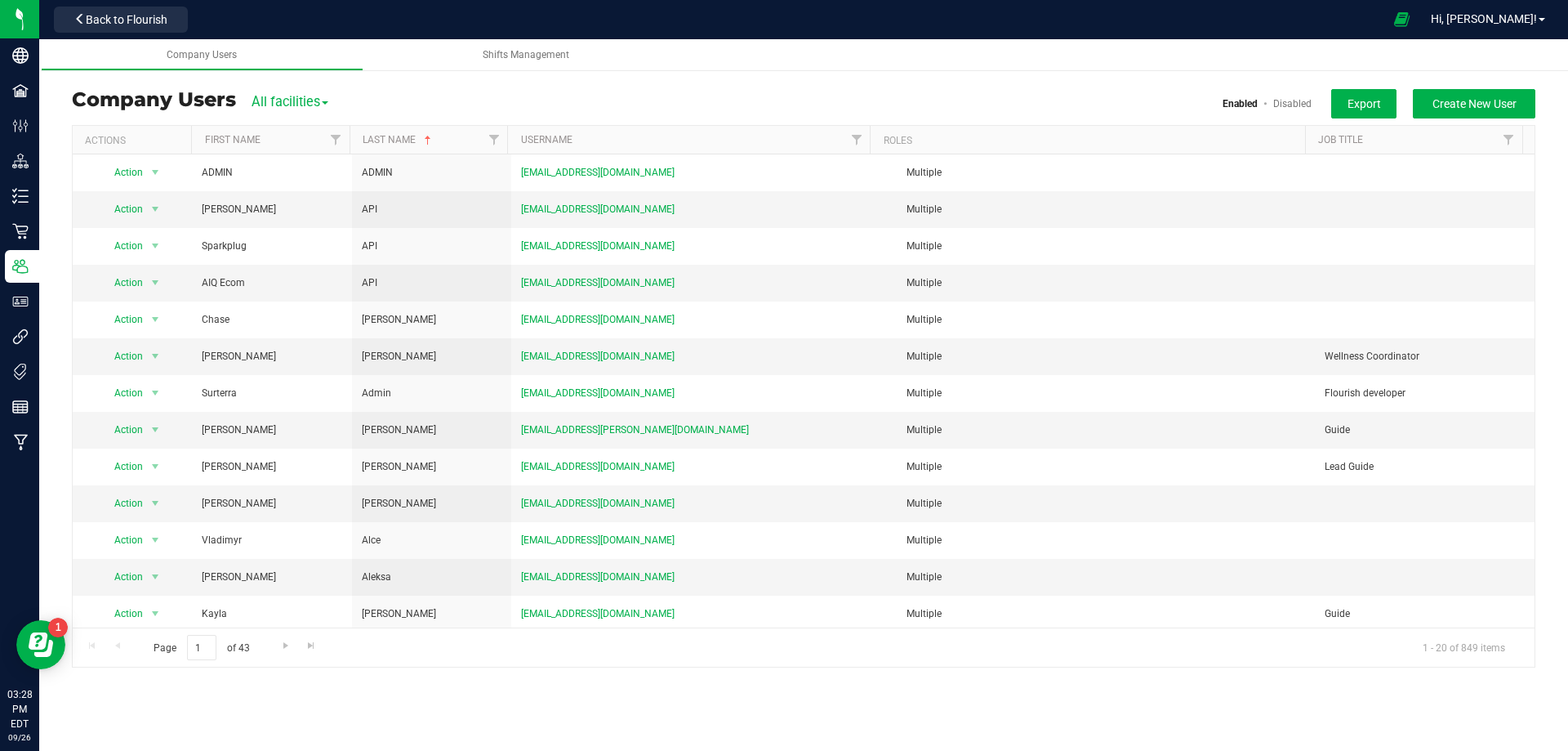
click at [1304, 105] on link "Disabled" at bounding box center [1292, 104] width 38 height 11
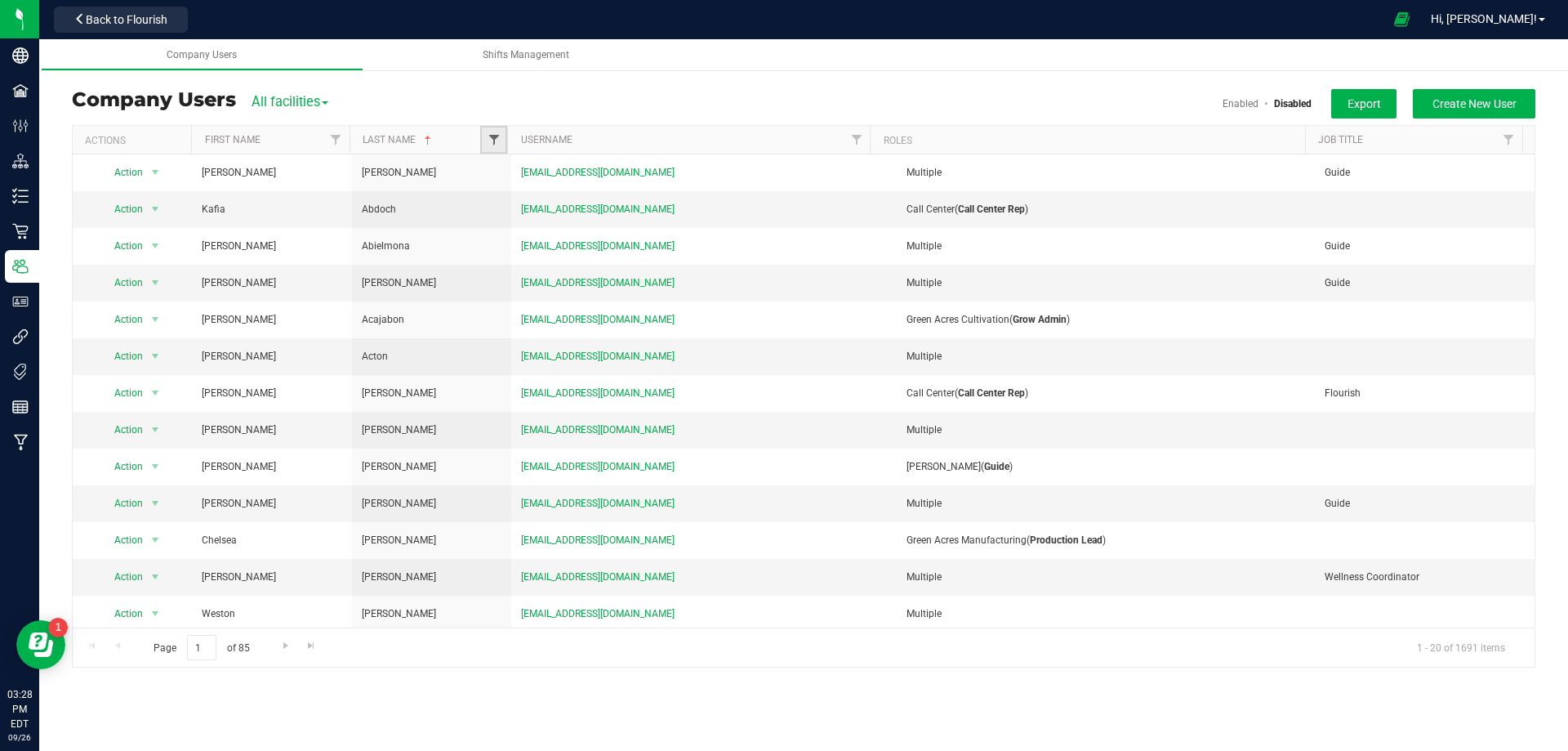
click at [499, 134] on span "Filter" at bounding box center [494, 140] width 13 height 13
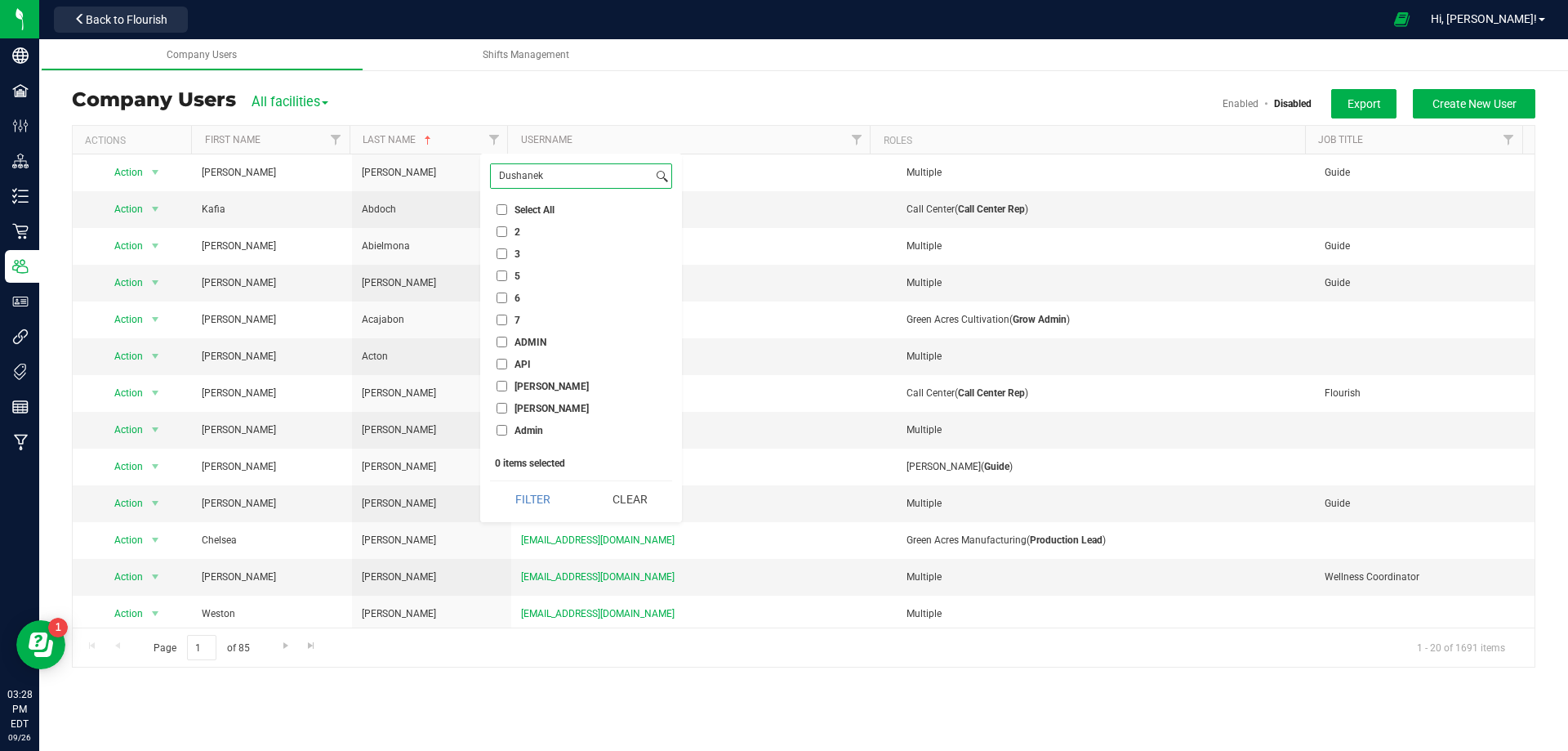
paste input
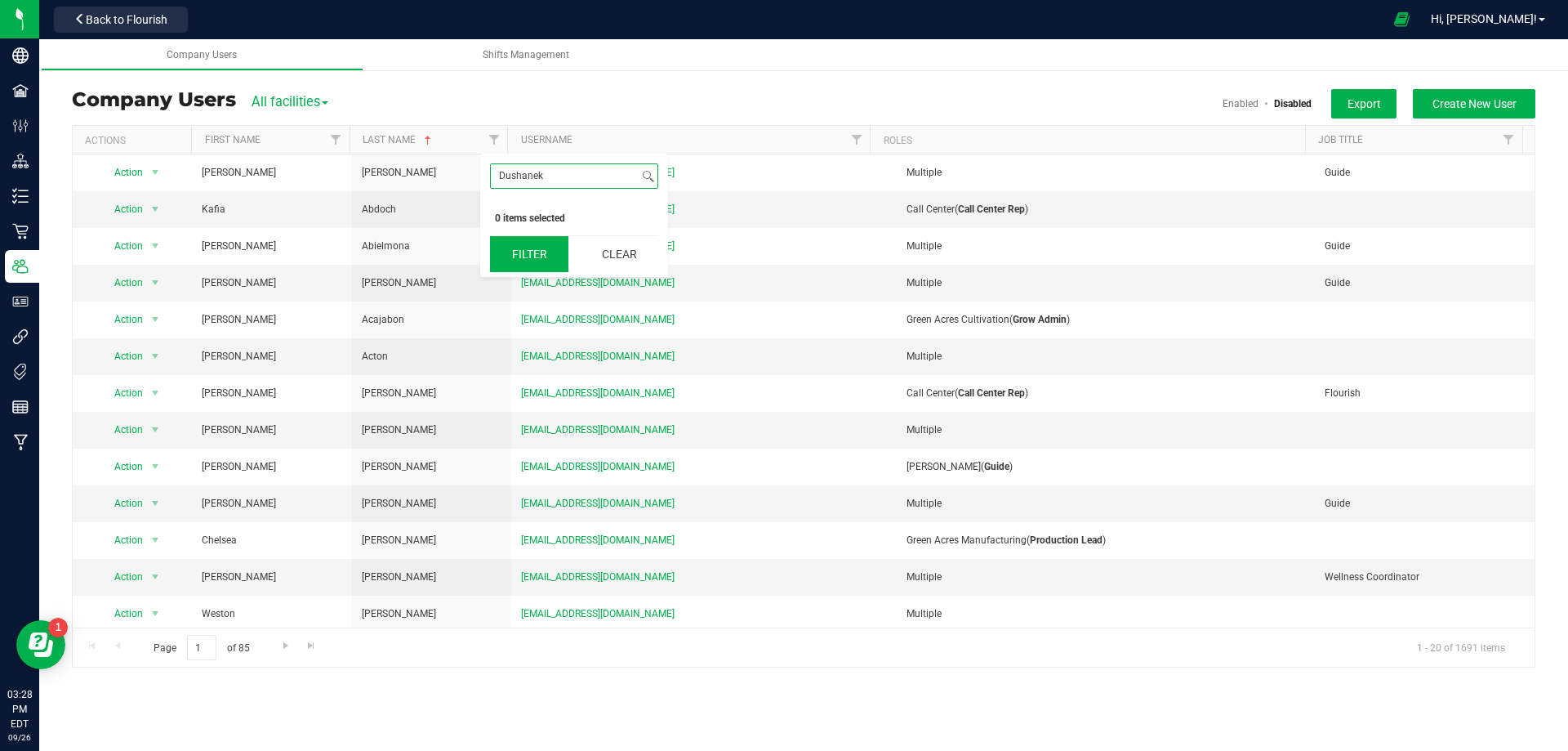
type input "Dushanek"
click at [531, 247] on button "Filter" at bounding box center [529, 254] width 79 height 36
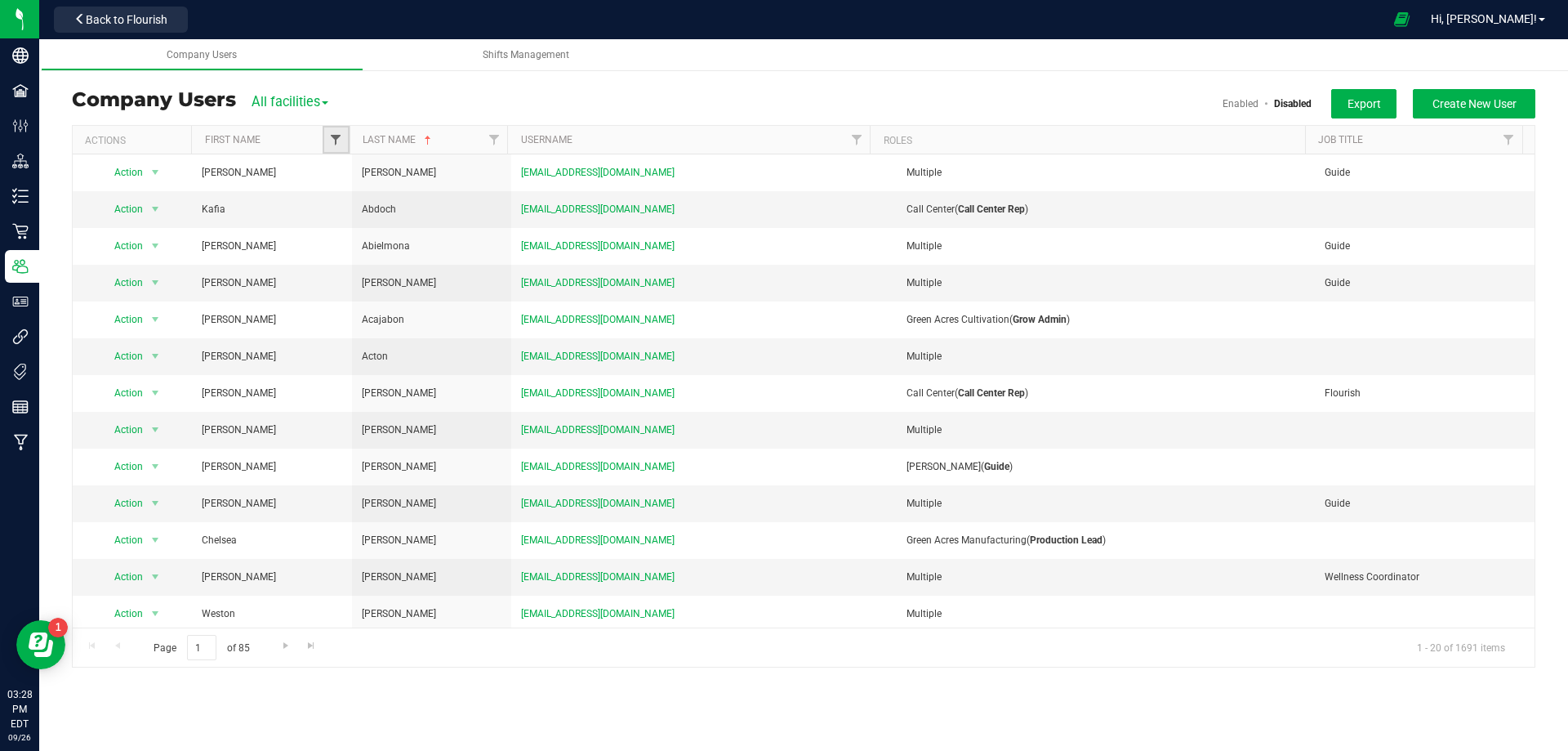
click at [339, 141] on span "Filter" at bounding box center [335, 140] width 13 height 13
type input "quinn"
click at [423, 249] on button "Clear" at bounding box center [462, 254] width 79 height 36
click at [498, 141] on span "Filter" at bounding box center [494, 140] width 13 height 13
click at [601, 241] on button "Clear" at bounding box center [619, 254] width 79 height 36
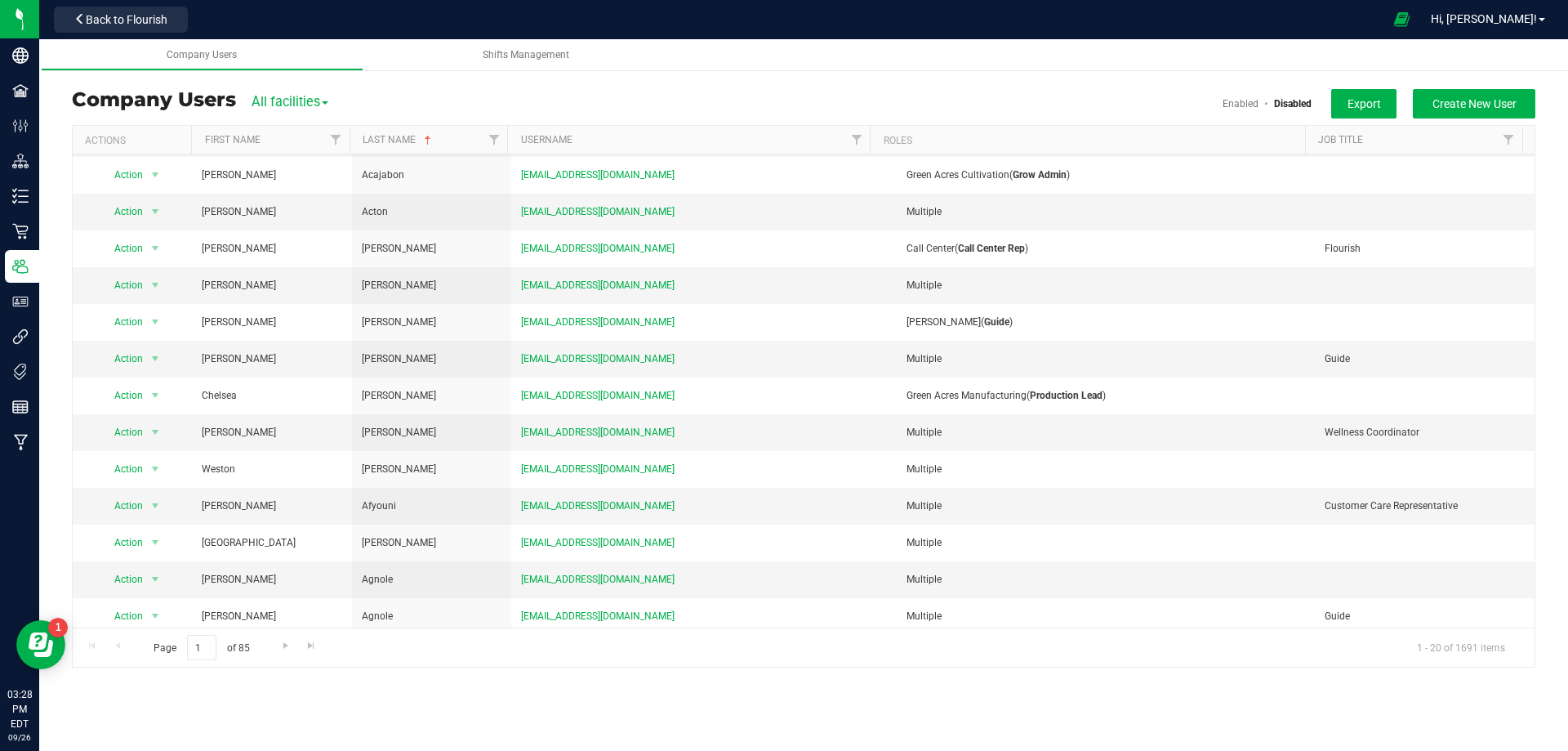
scroll to position [261, 0]
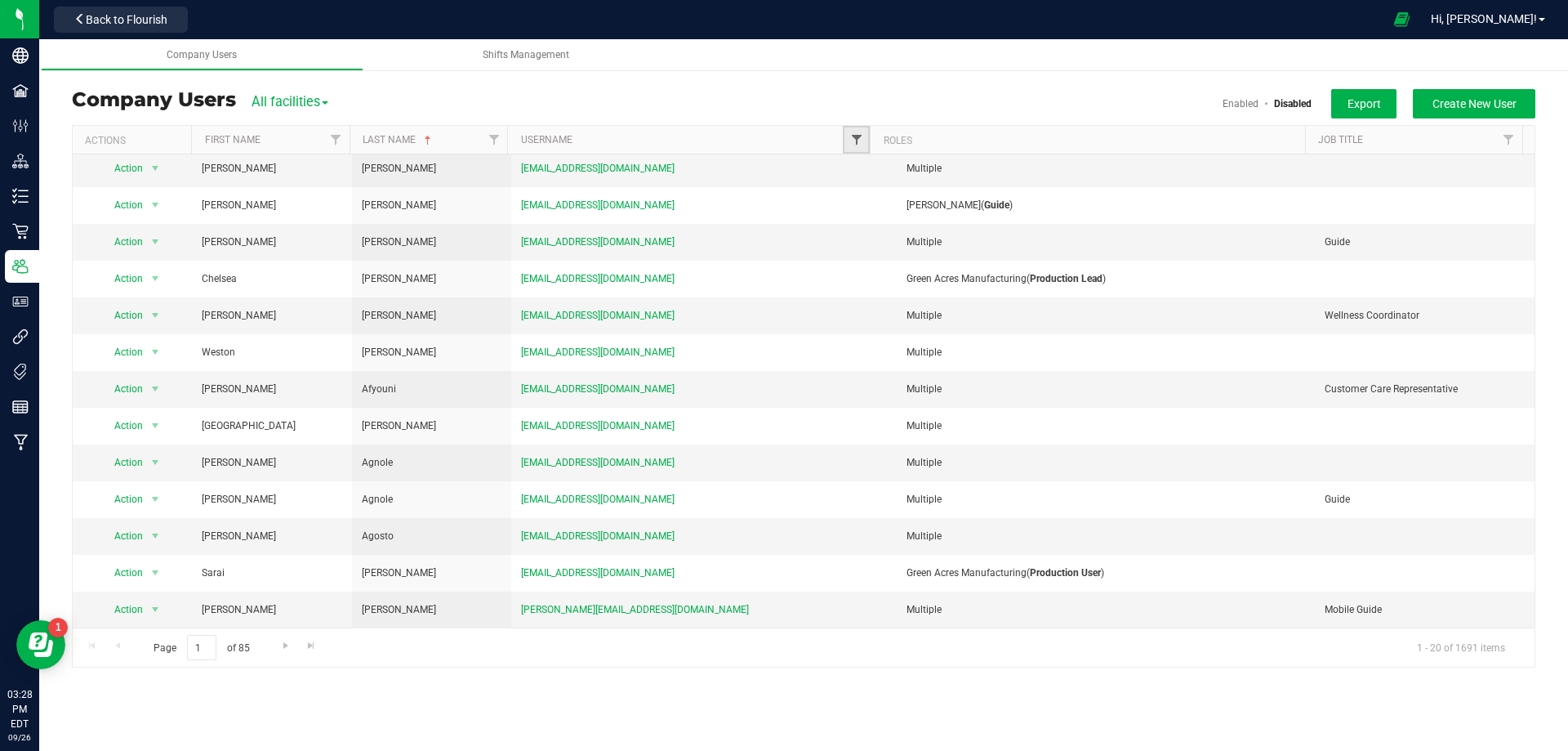
click at [850, 145] on span "Filter" at bounding box center [856, 140] width 13 height 13
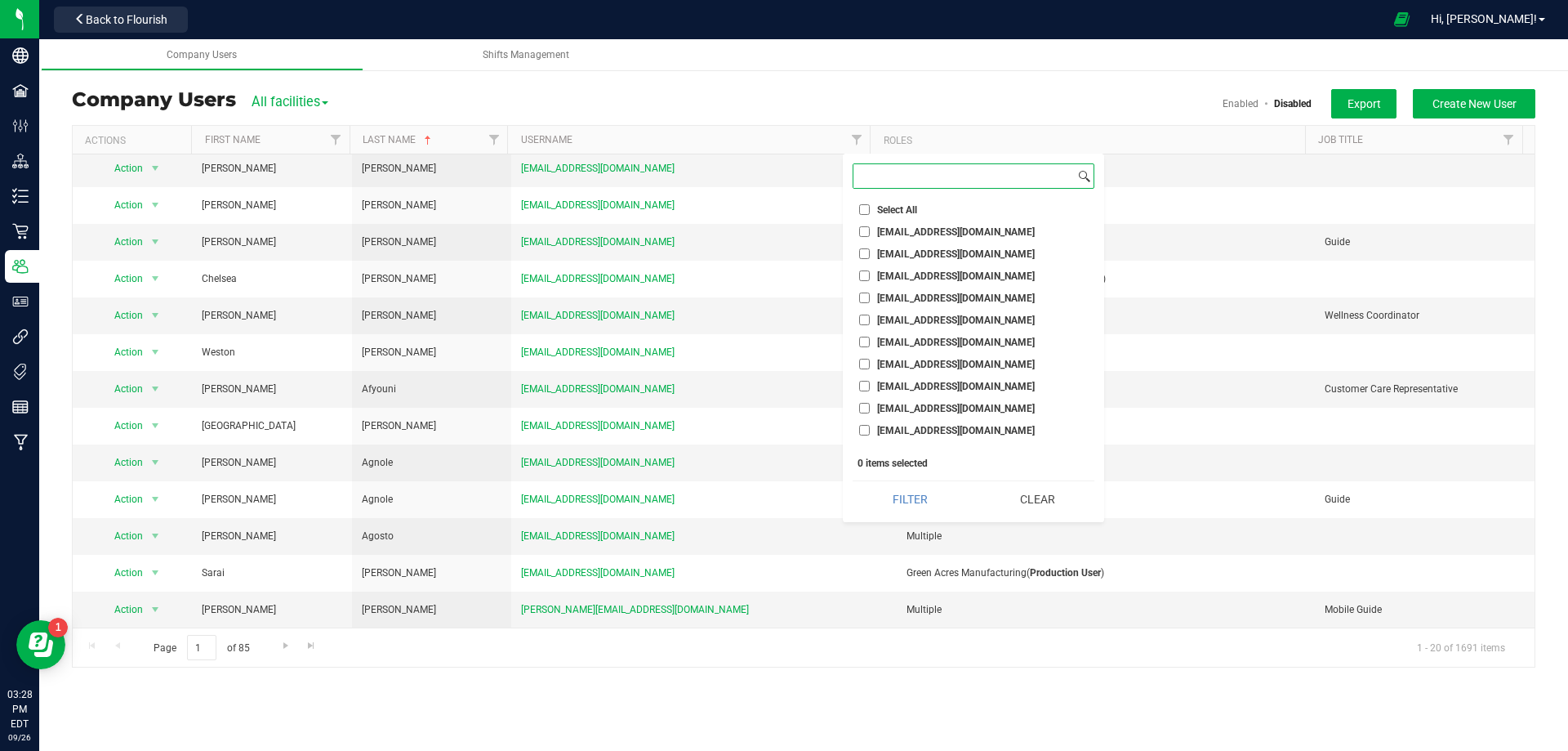
paste input "qdushanek@liveparallel.com"
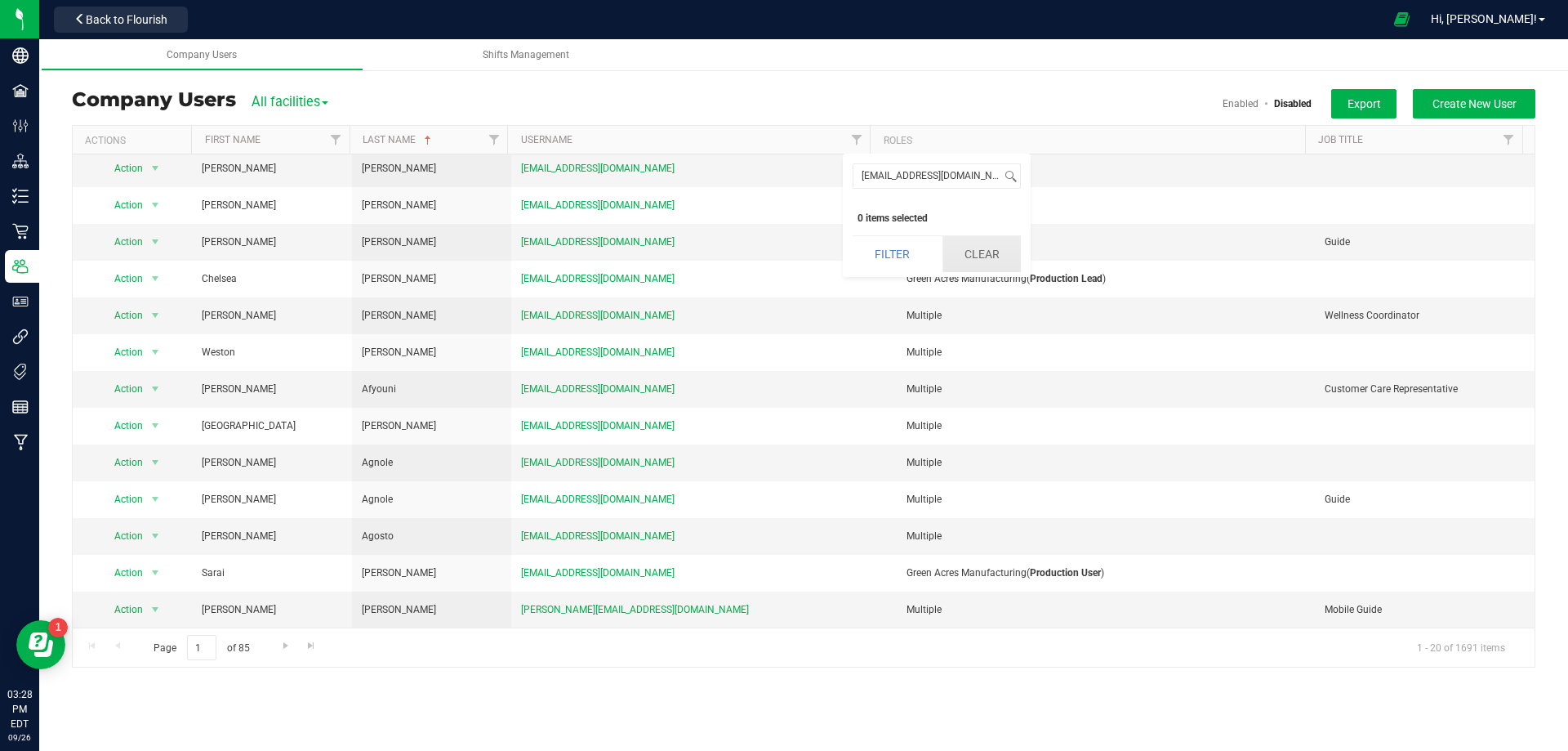
click at [963, 257] on button "Clear" at bounding box center [981, 254] width 79 height 36
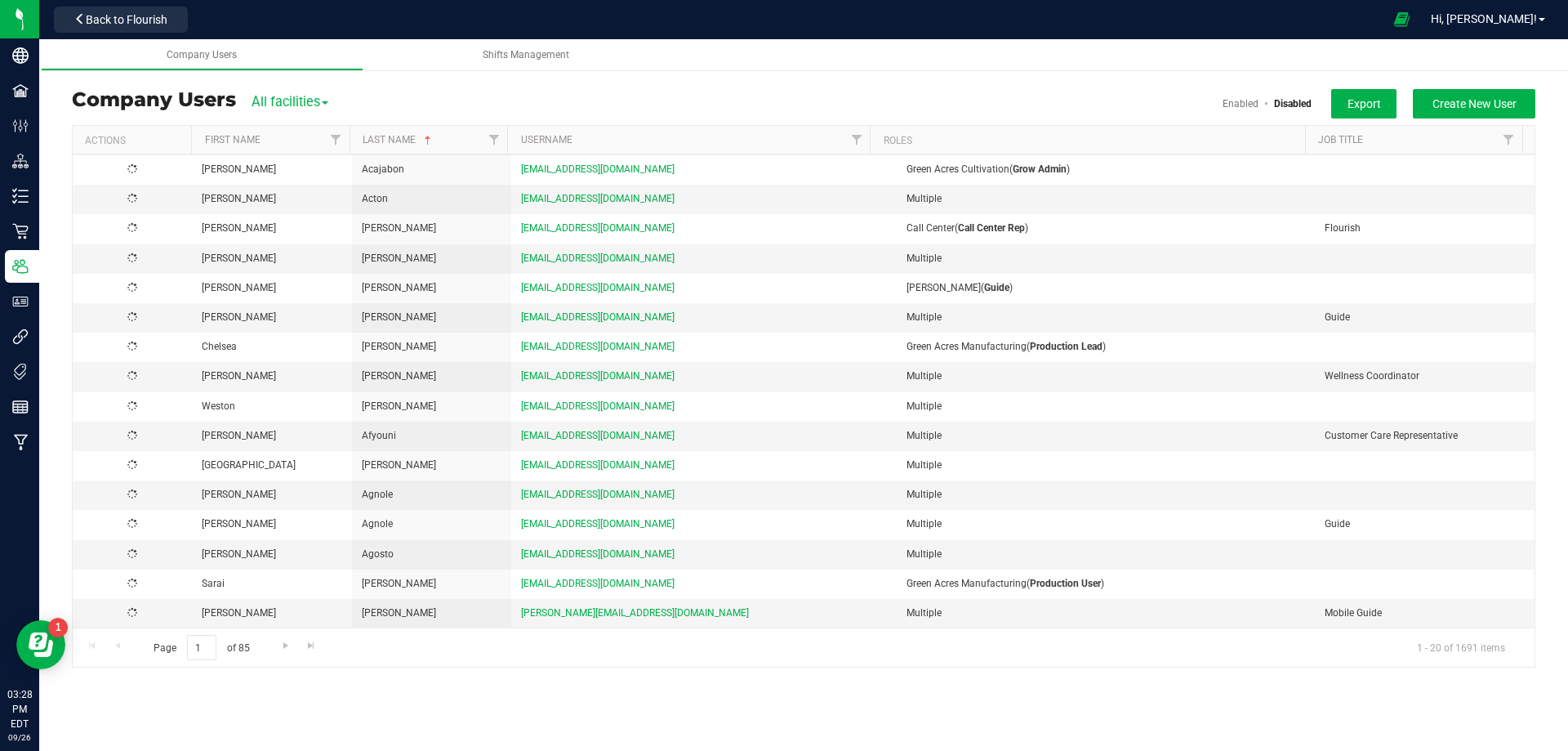
click at [1233, 108] on link "Enabled" at bounding box center [1240, 104] width 36 height 11
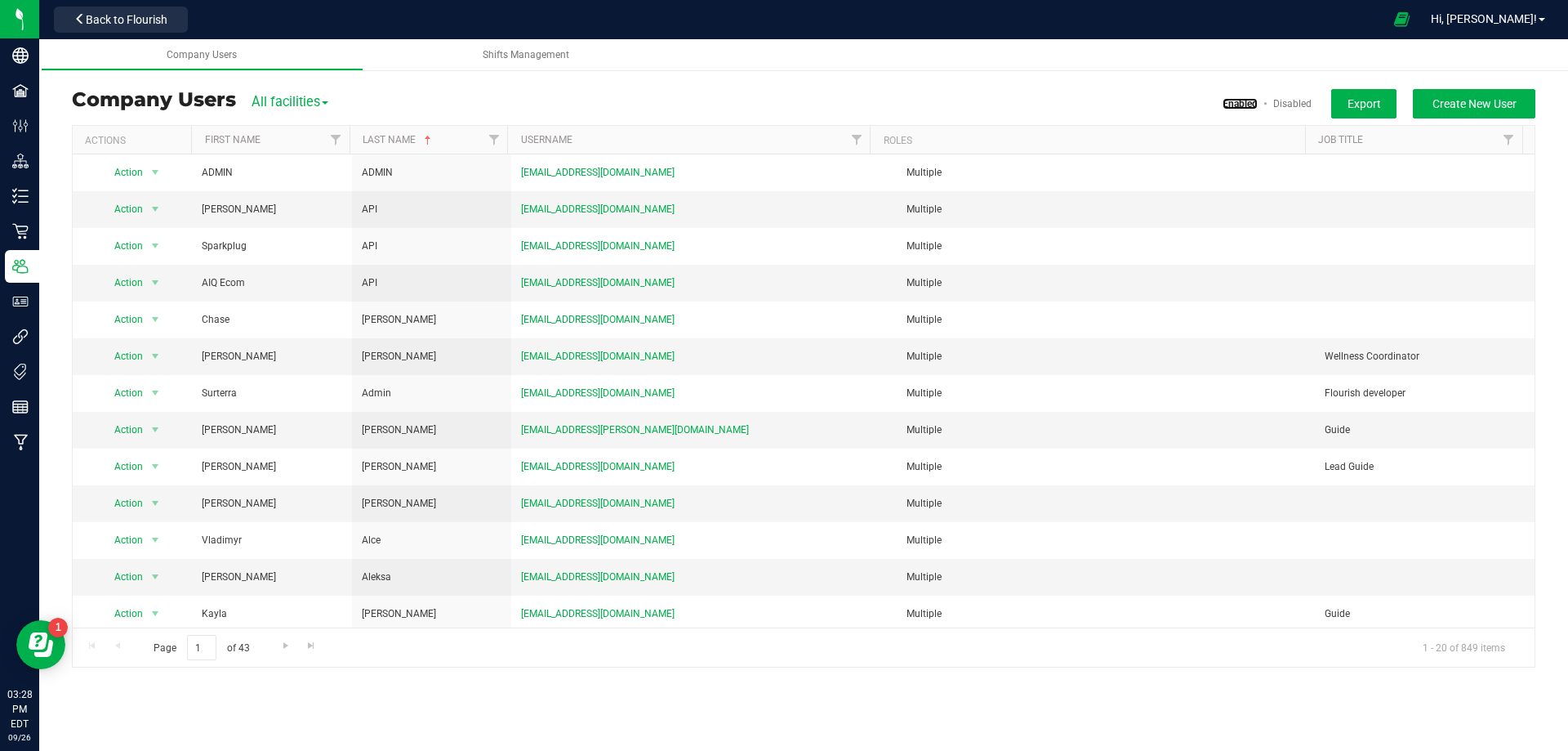
click at [868, 138] on div at bounding box center [870, 140] width 7 height 29
click at [859, 139] on span "Filter" at bounding box center [856, 140] width 13 height 13
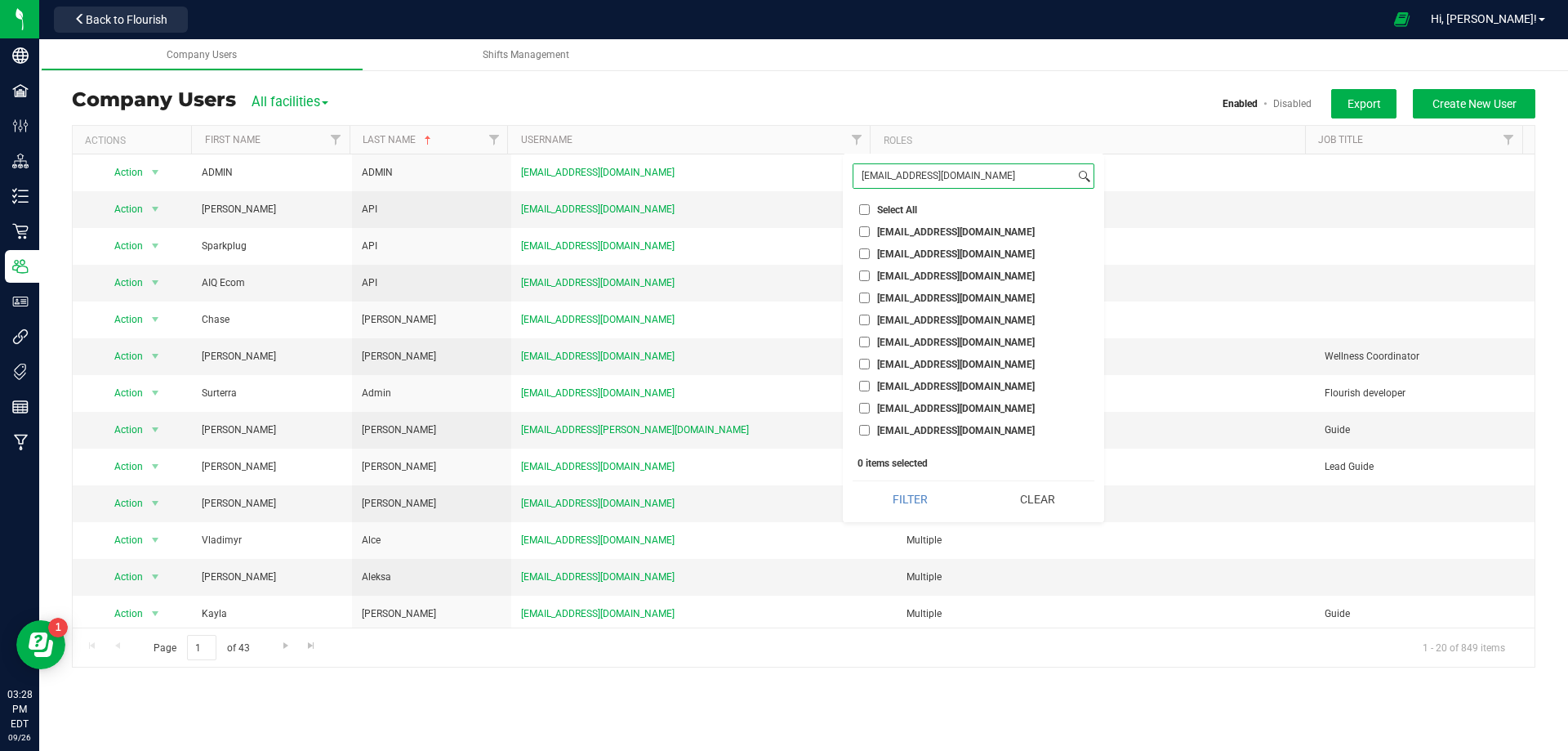
paste input
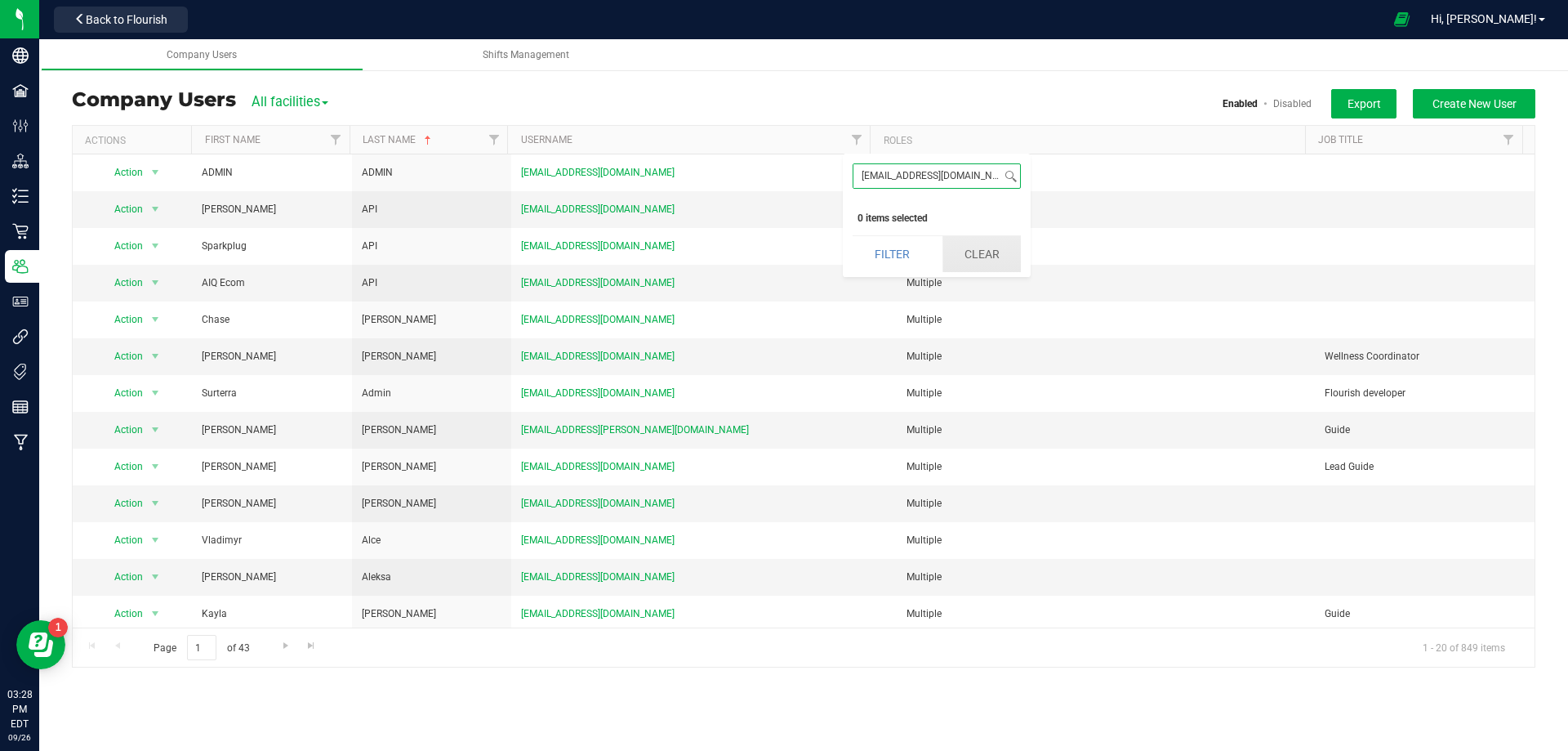
type input "qdushanek@liveparallel.com"
click at [955, 253] on button "Clear" at bounding box center [981, 254] width 79 height 36
click at [333, 151] on link "Filter" at bounding box center [335, 140] width 27 height 28
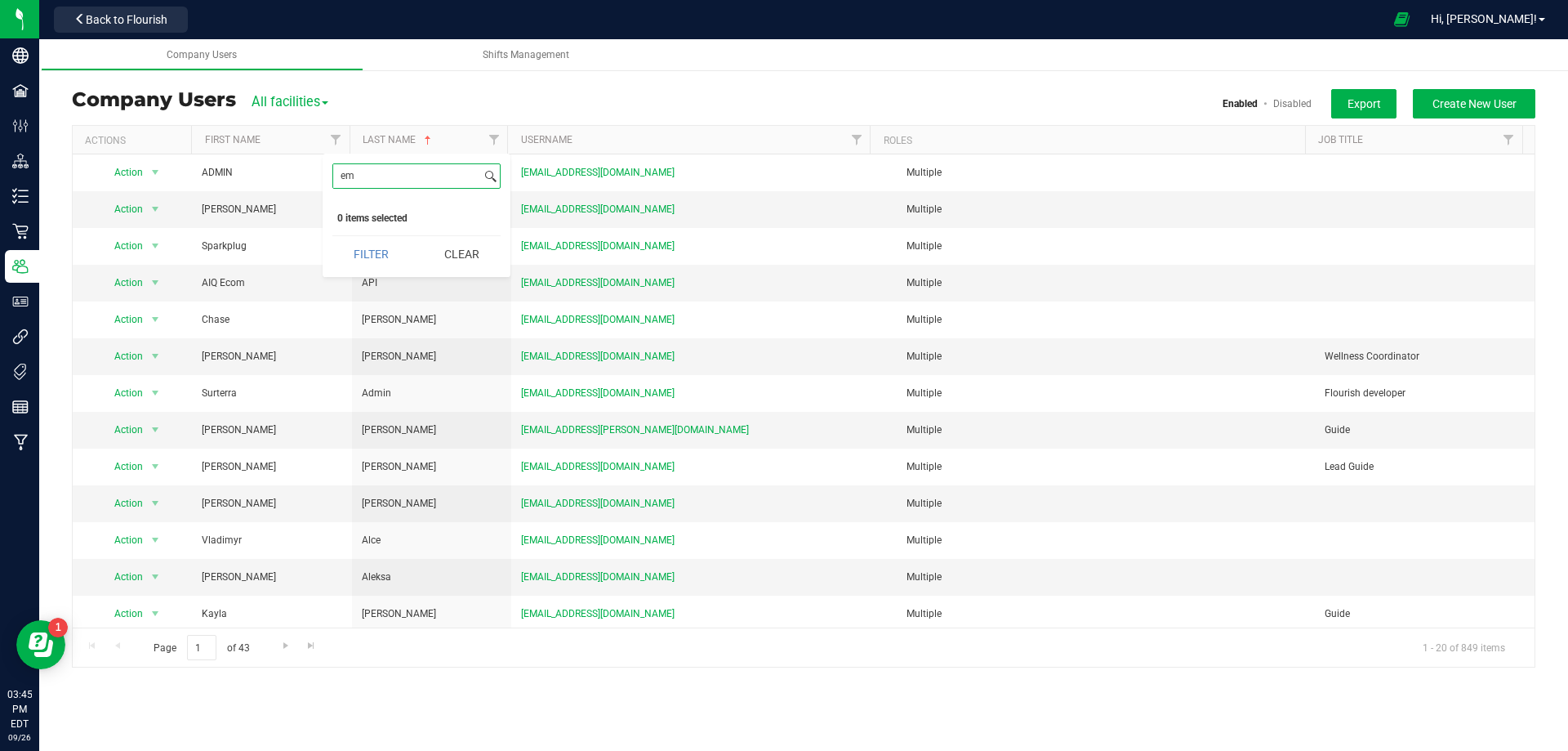
type input "e"
click at [1278, 105] on link "Disabled" at bounding box center [1292, 104] width 38 height 11
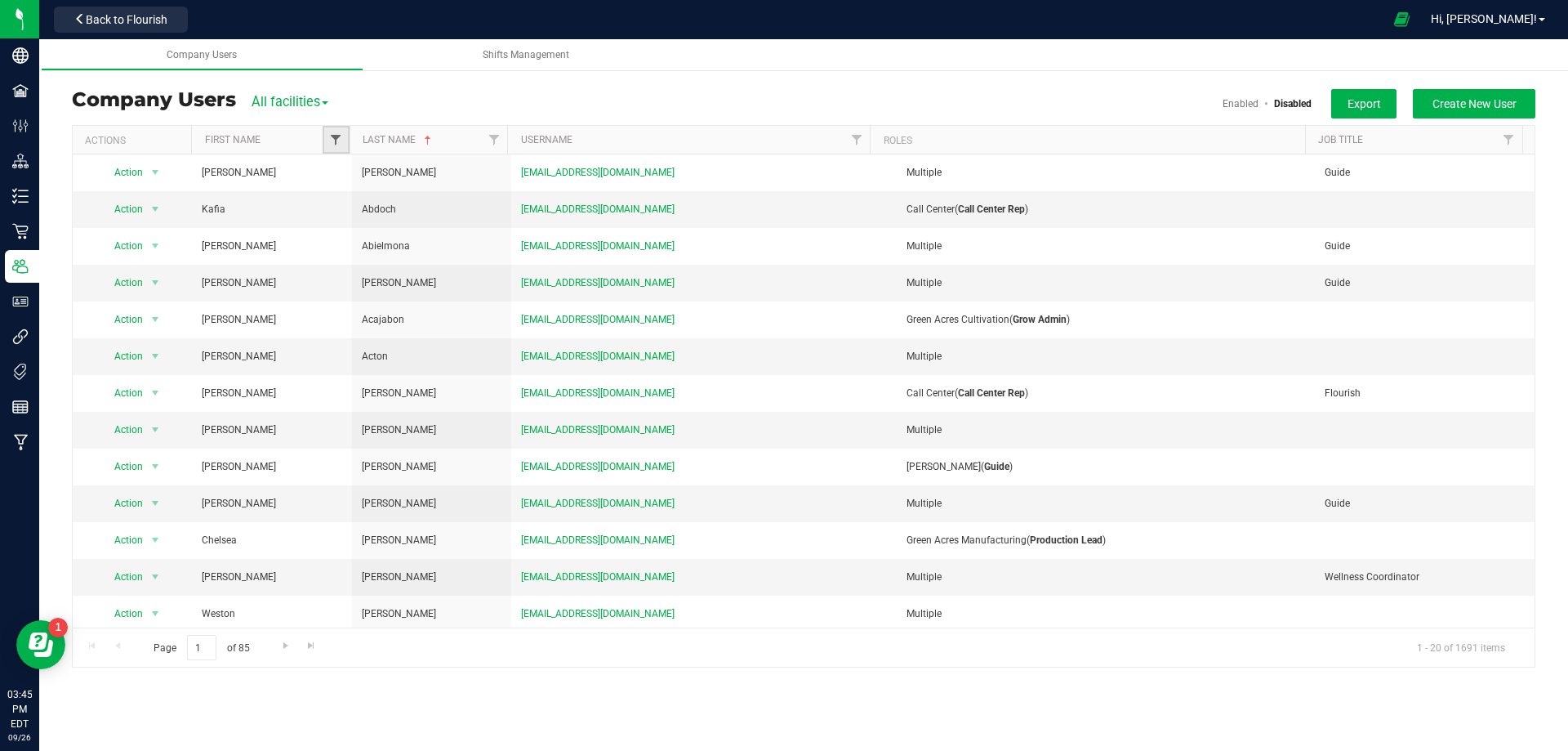
click at [334, 144] on span "Filter" at bounding box center [335, 140] width 13 height 13
drag, startPoint x: 335, startPoint y: 173, endPoint x: 398, endPoint y: 174, distance: 63.0
click at [398, 174] on input "emperor karl" at bounding box center [408, 176] width 148 height 24
type input "emperor karl"
click at [1229, 108] on link "Enabled" at bounding box center [1240, 104] width 36 height 11
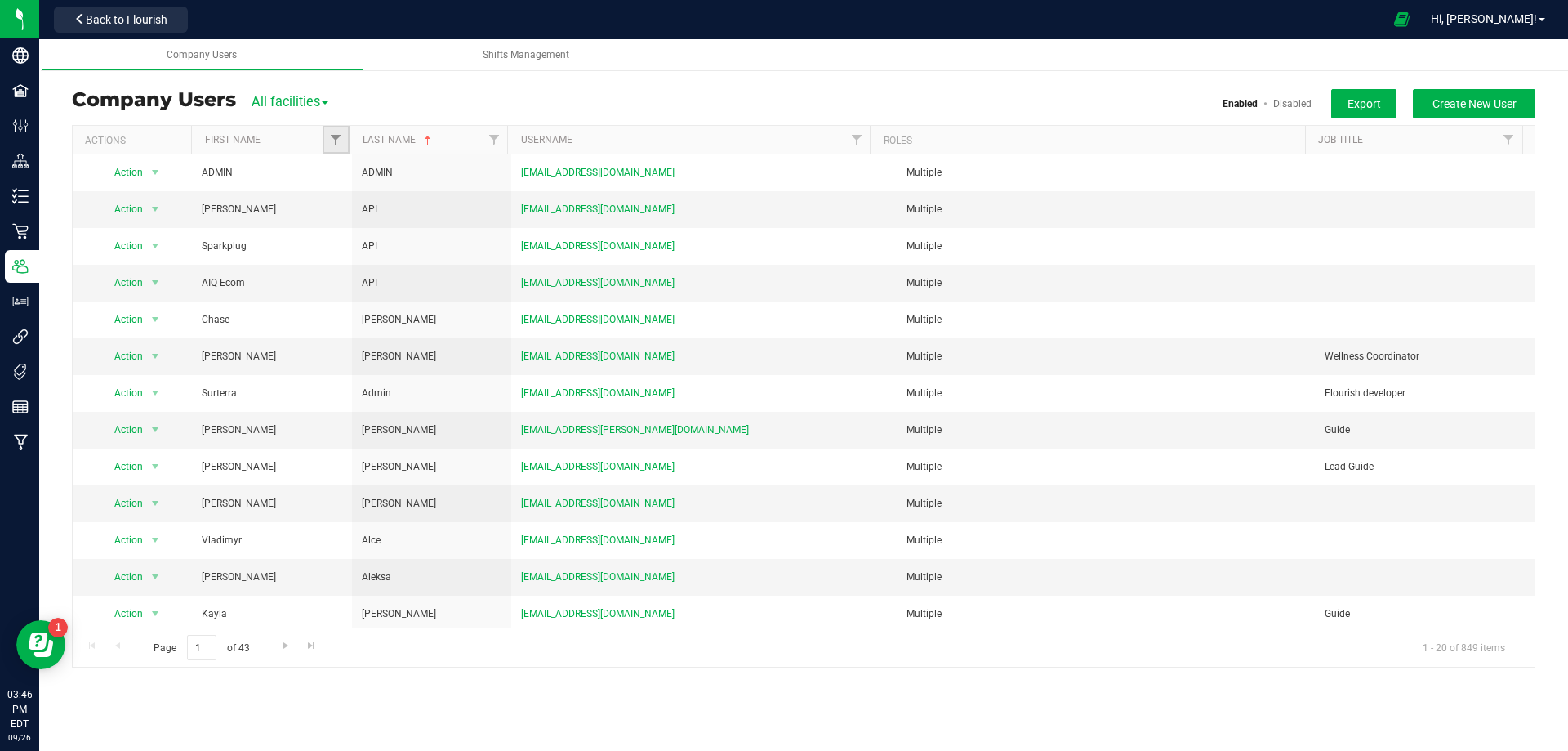
click at [327, 139] on link "Filter" at bounding box center [335, 140] width 27 height 28
click at [462, 254] on button "Clear" at bounding box center [462, 254] width 79 height 36
click at [1305, 105] on link "Disabled" at bounding box center [1292, 104] width 38 height 11
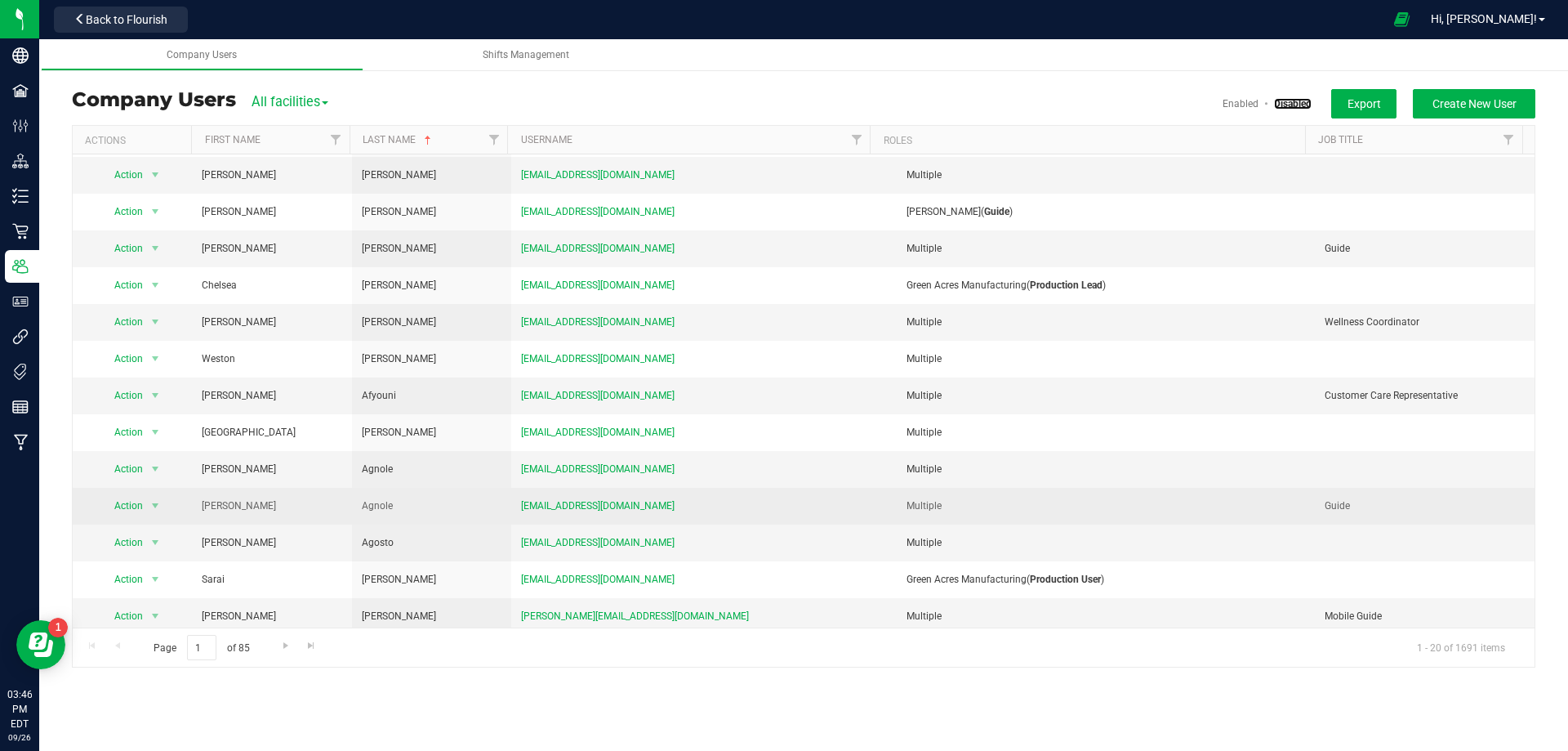
scroll to position [261, 0]
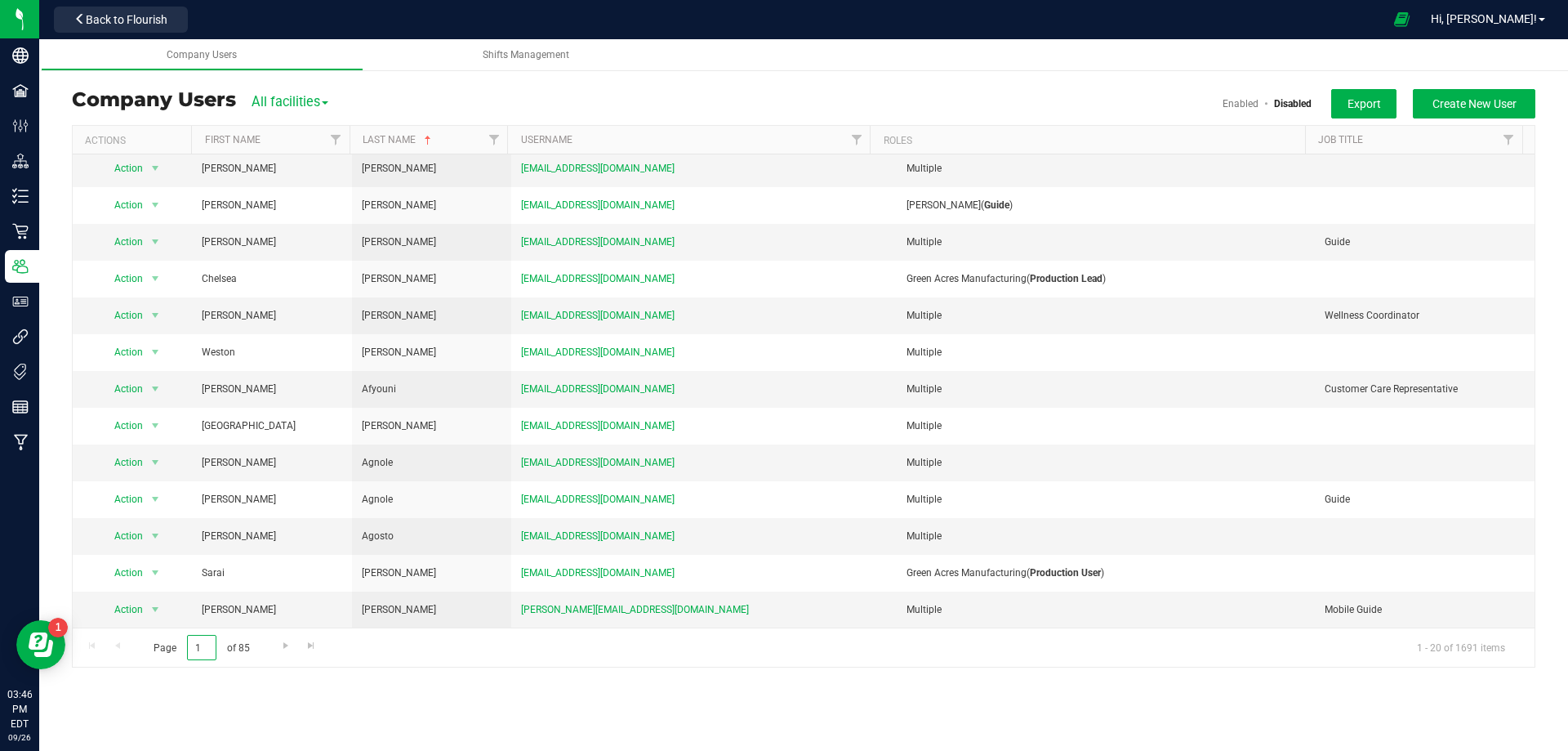
click at [208, 650] on input "1" at bounding box center [202, 647] width 30 height 25
drag, startPoint x: 207, startPoint y: 649, endPoint x: 183, endPoint y: 647, distance: 24.1
click at [183, 647] on span "Page 1 of 85" at bounding box center [201, 647] width 123 height 25
type input "6"
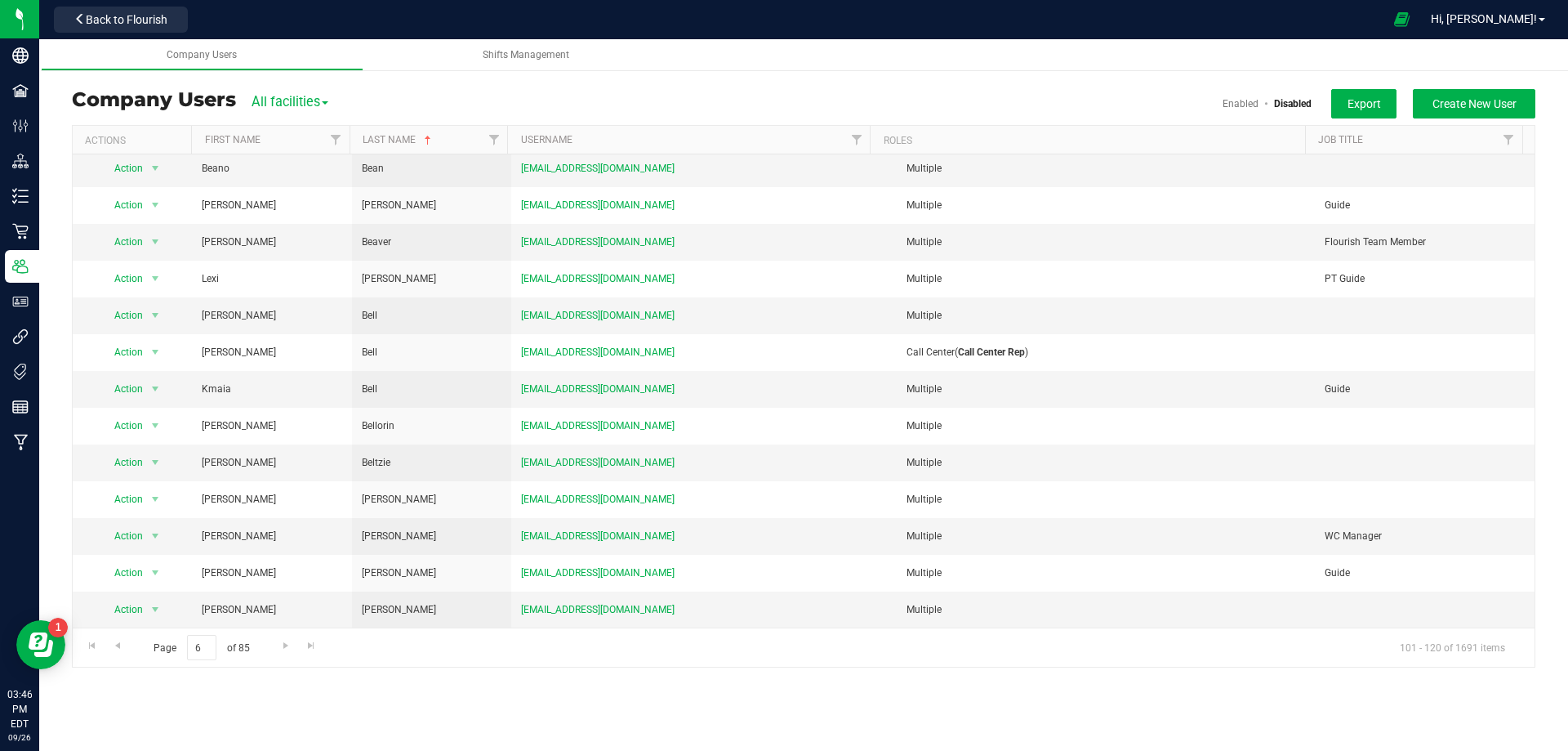
scroll to position [0, 0]
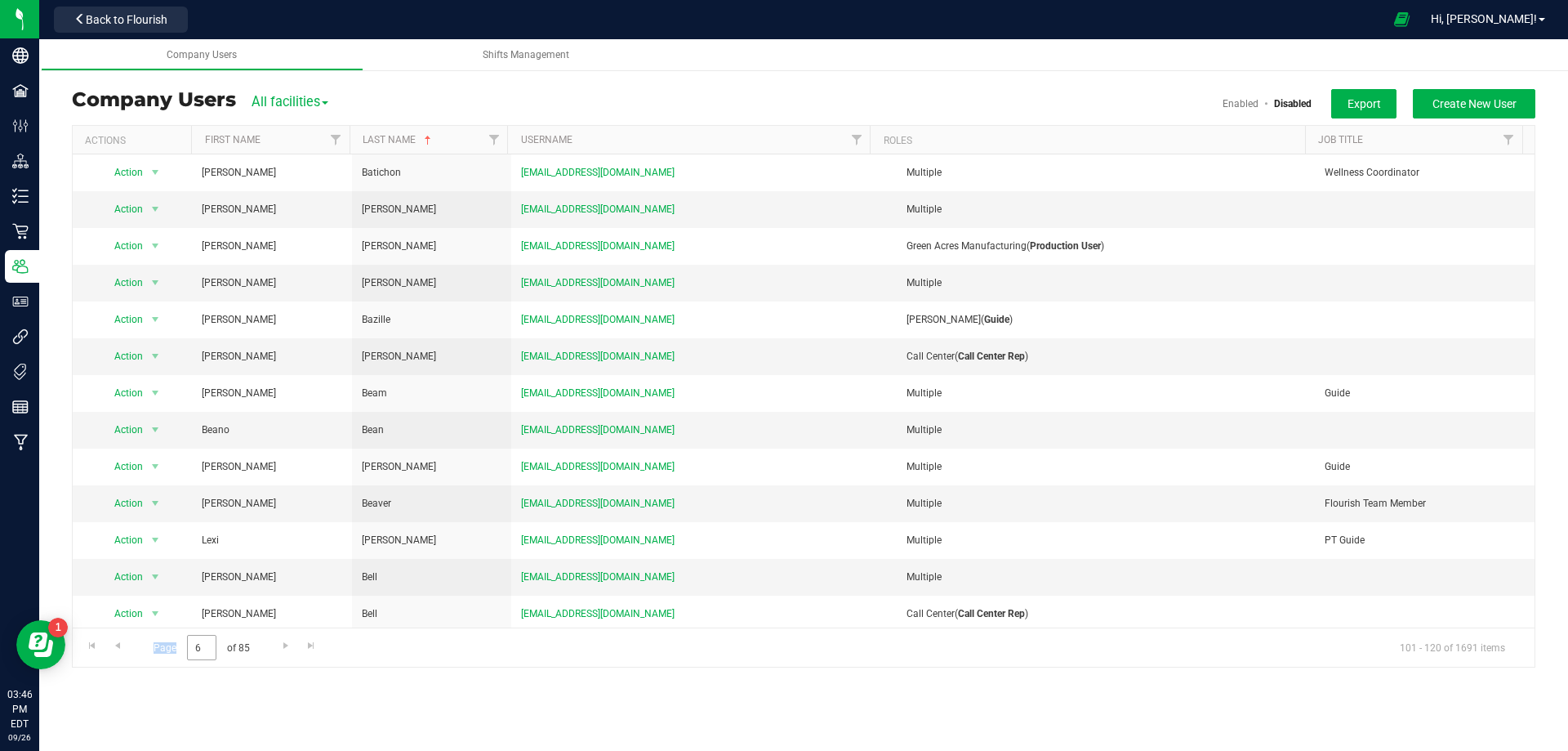
drag, startPoint x: 218, startPoint y: 646, endPoint x: 209, endPoint y: 644, distance: 9.2
click at [209, 644] on span "Page 6 of 85" at bounding box center [201, 647] width 123 height 25
click at [209, 644] on input "6" at bounding box center [202, 647] width 30 height 25
drag, startPoint x: 209, startPoint y: 644, endPoint x: 162, endPoint y: 643, distance: 47.0
click at [162, 643] on span "Page 6 of 85" at bounding box center [201, 647] width 123 height 25
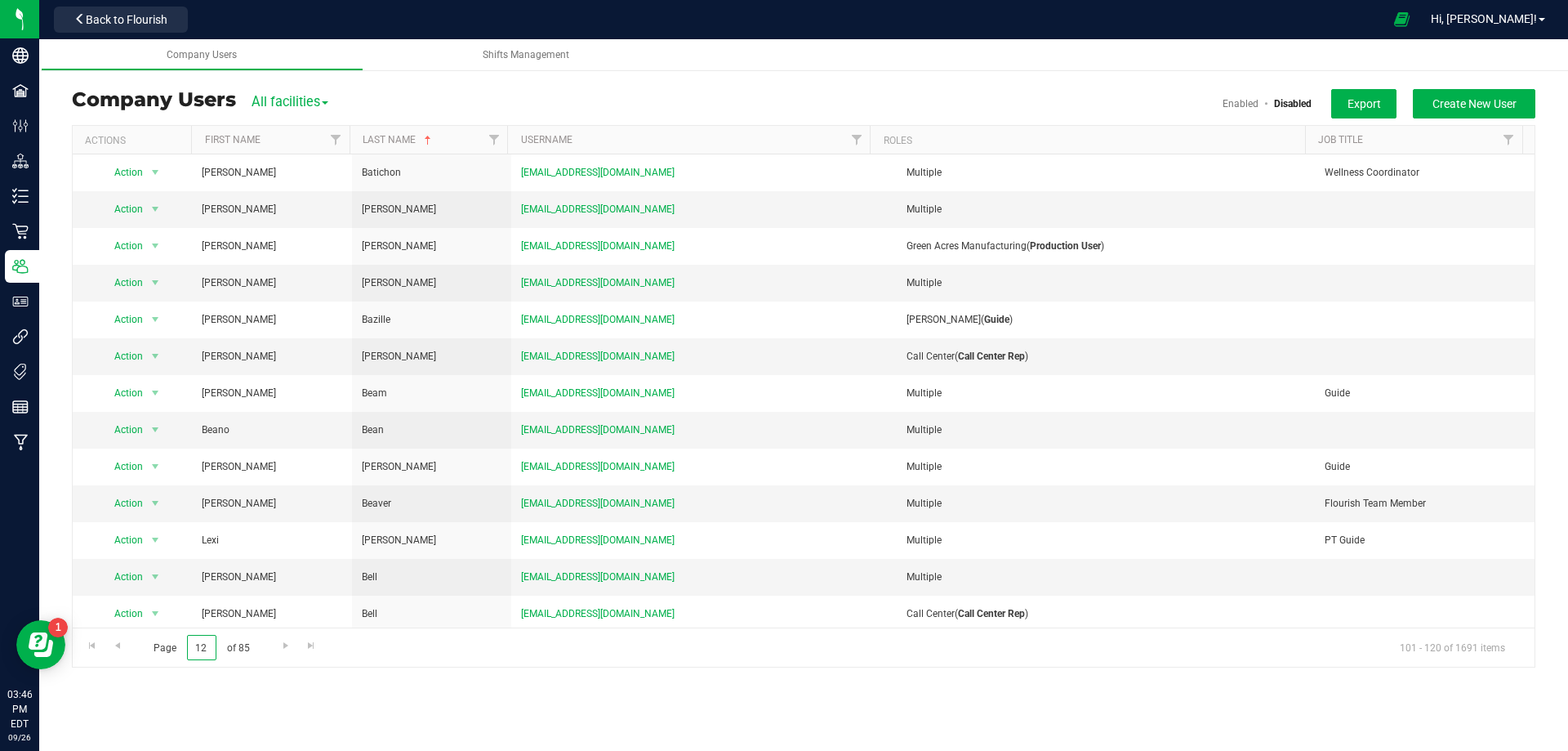
type input "12"
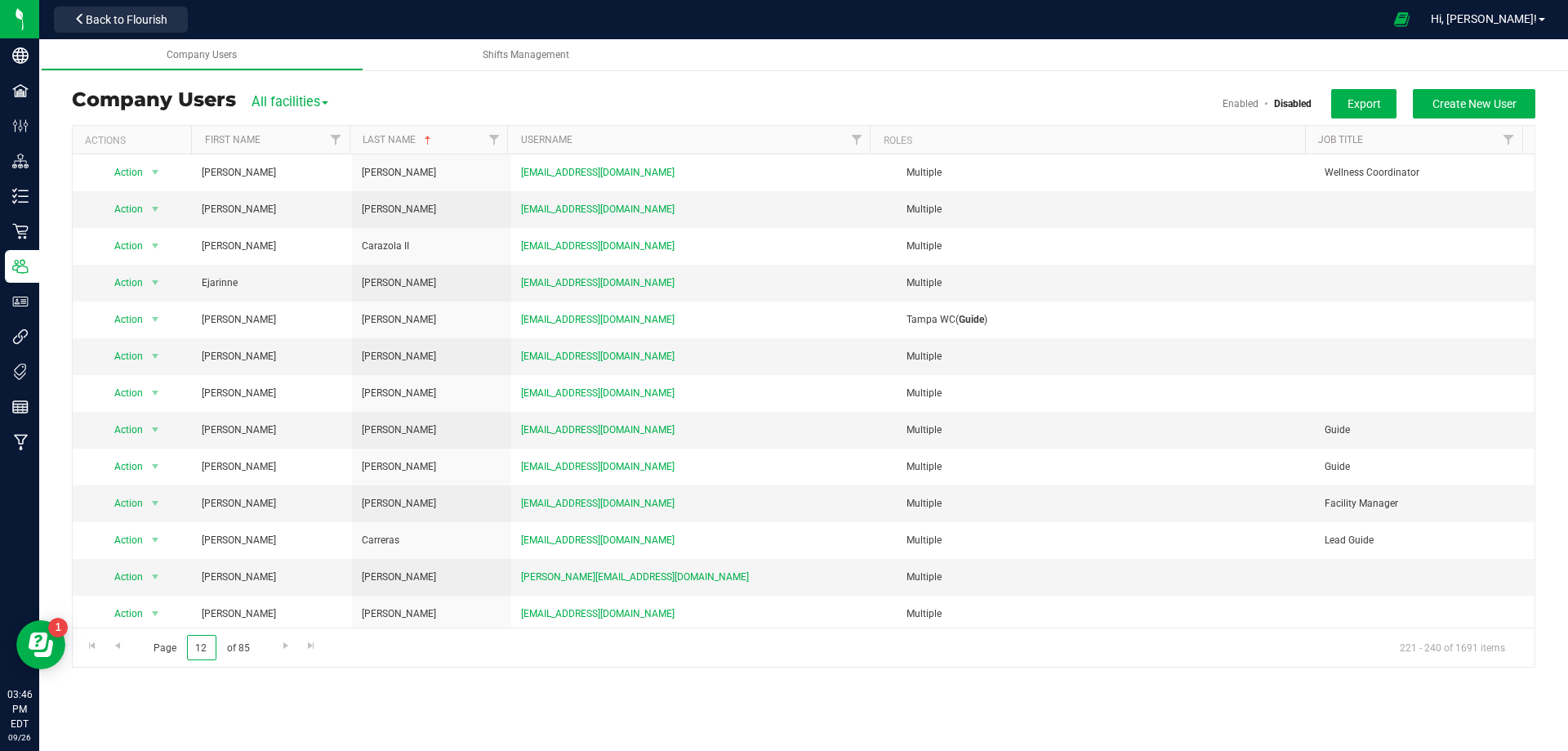
drag, startPoint x: 214, startPoint y: 647, endPoint x: 190, endPoint y: 649, distance: 24.1
click at [190, 649] on input "12" at bounding box center [202, 647] width 30 height 25
click at [189, 649] on input "12" at bounding box center [202, 647] width 30 height 25
type input "16"
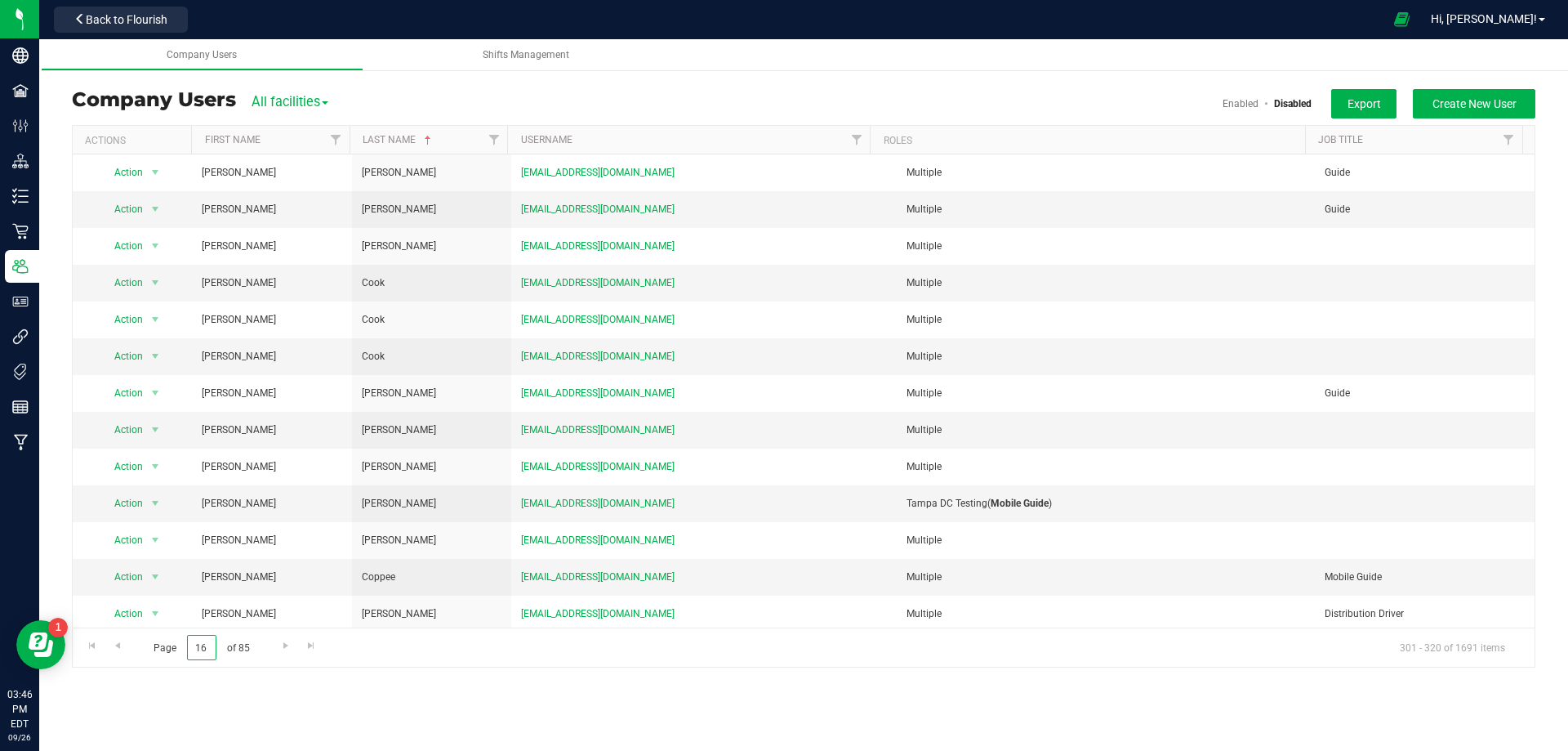
drag, startPoint x: 210, startPoint y: 643, endPoint x: 178, endPoint y: 642, distance: 32.0
click at [178, 642] on span "Page 16 of 85" at bounding box center [201, 647] width 123 height 25
type input "20"
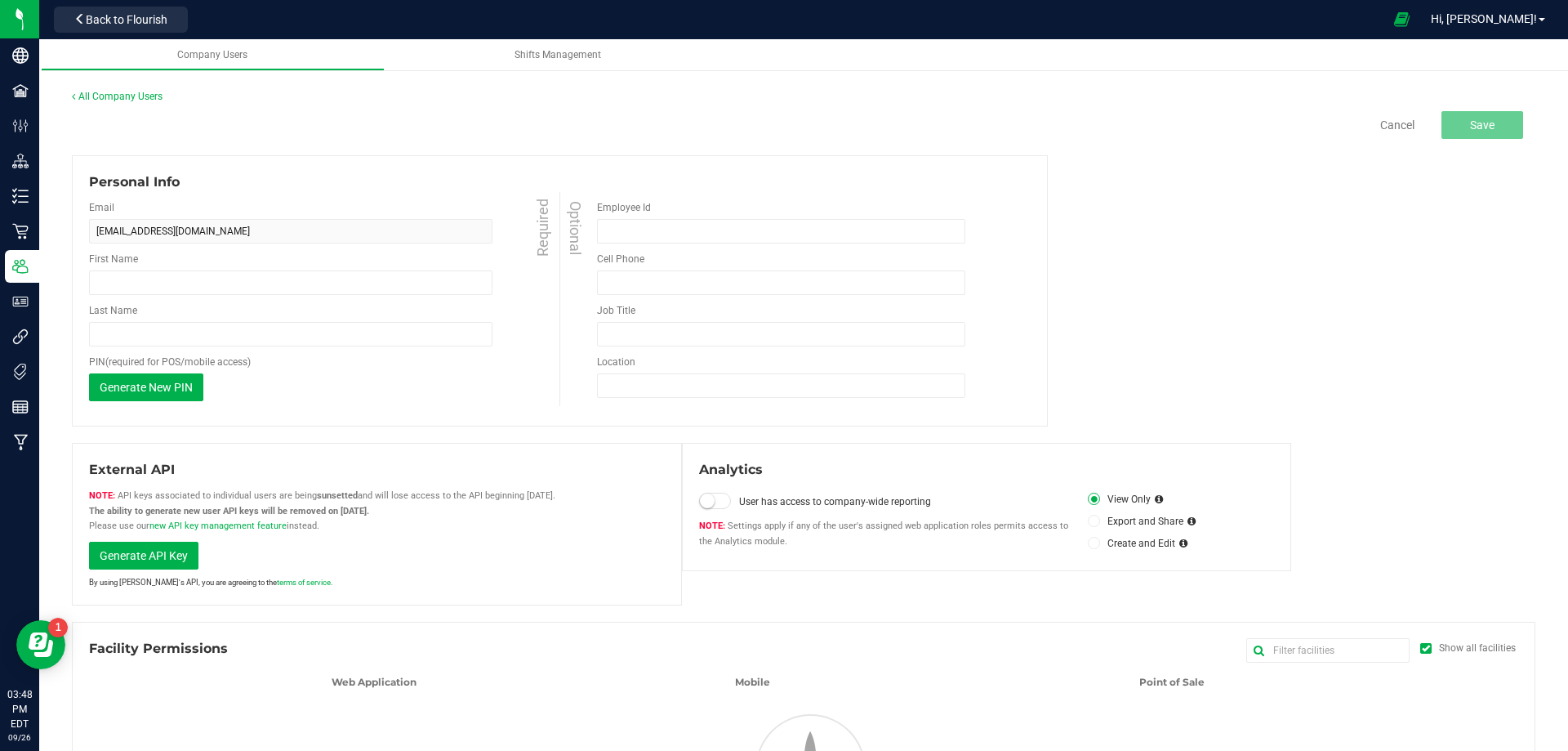
type input "[PERSON_NAME]"
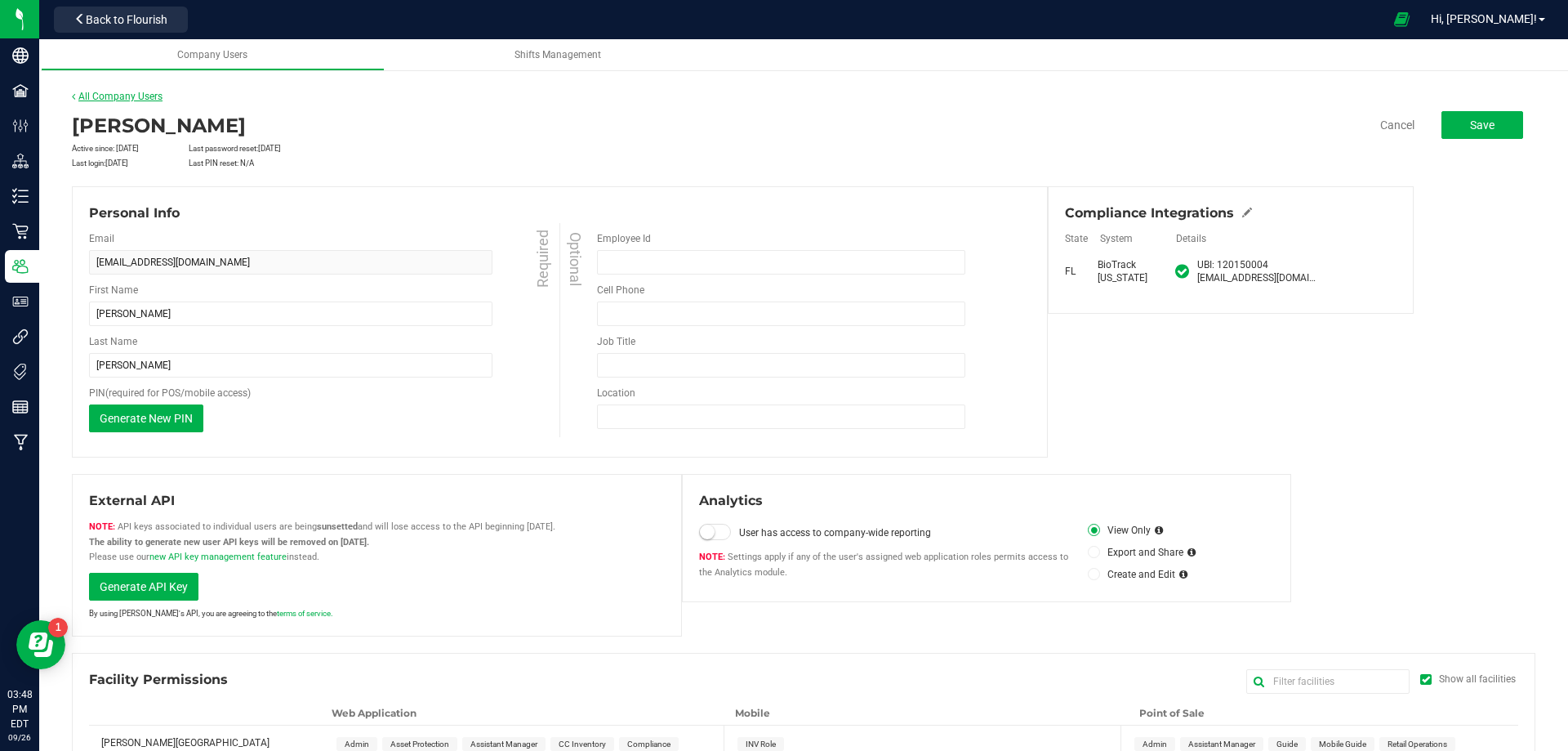
click at [103, 98] on link "All Company Users" at bounding box center [118, 96] width 91 height 11
